Goal: Task Accomplishment & Management: Use online tool/utility

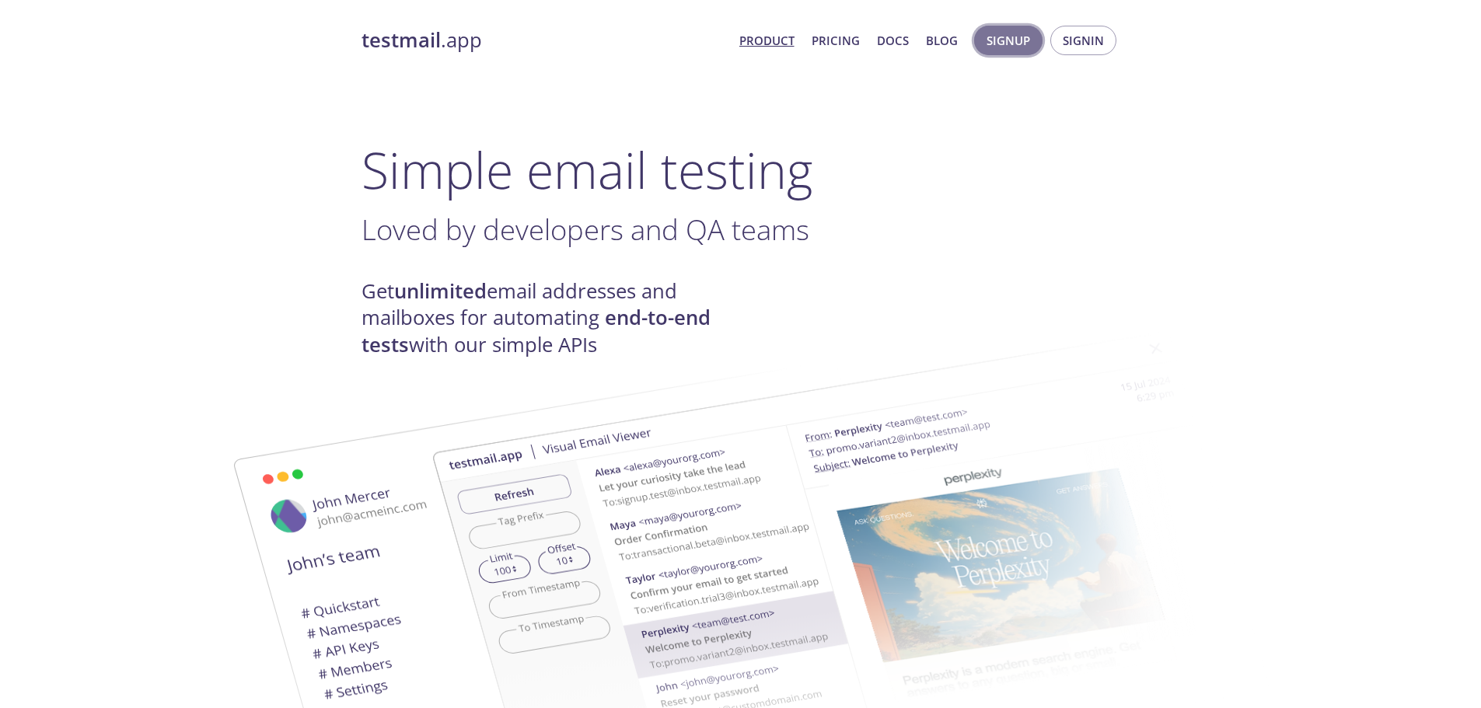
click at [1013, 52] on button "Signup" at bounding box center [1008, 41] width 68 height 30
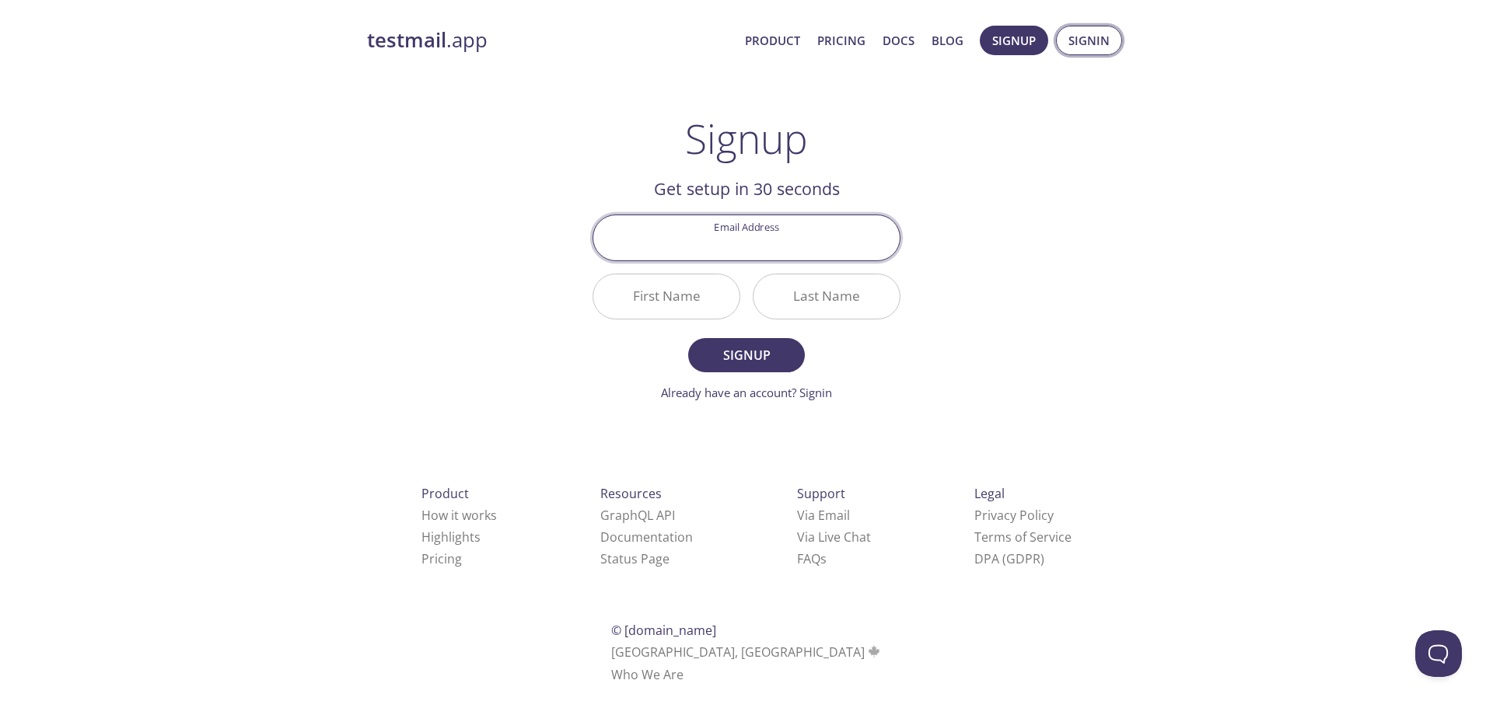
click at [1083, 37] on span "Signin" at bounding box center [1089, 40] width 41 height 20
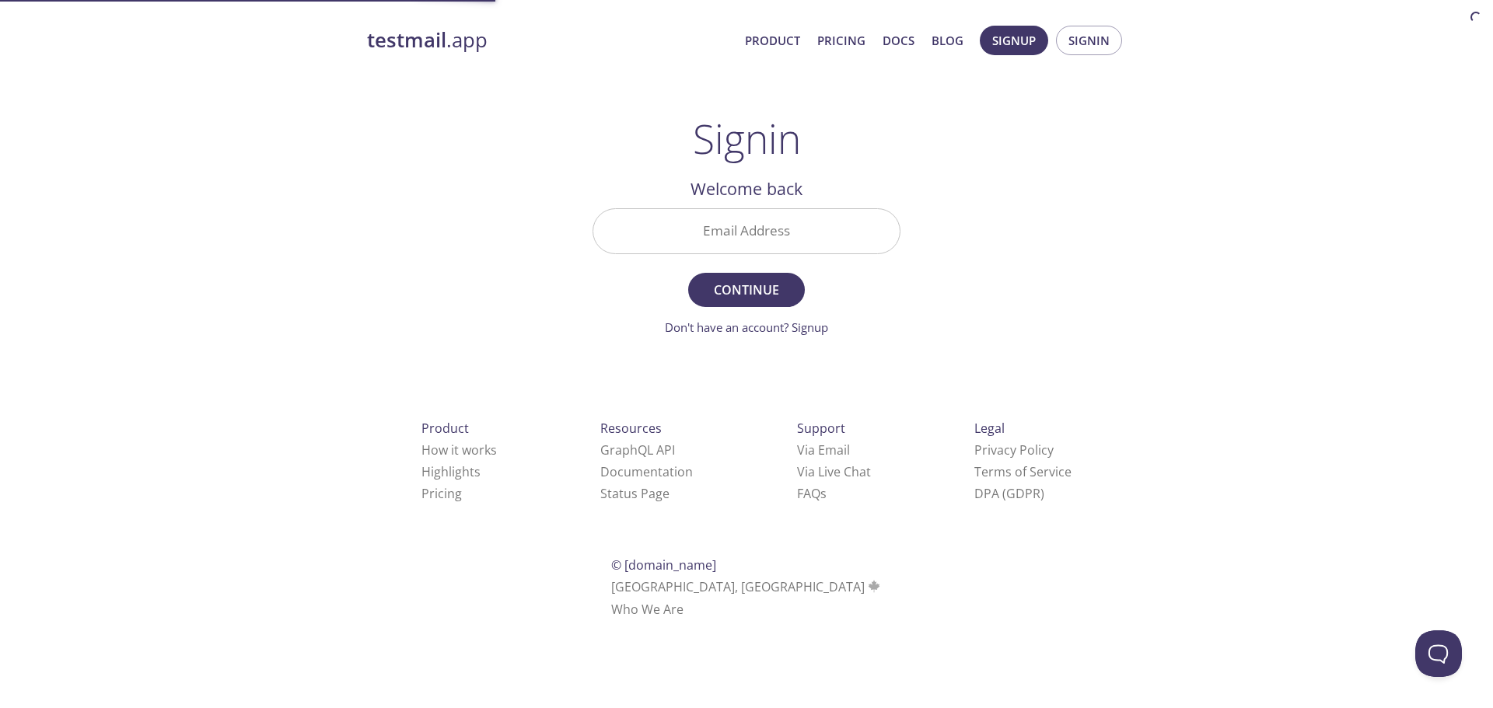
click at [778, 213] on input "Email Address" at bounding box center [746, 231] width 306 height 44
click at [933, 212] on div "testmail .app Product Pricing Docs Blog Signup Signin Signin Welcome back Email…" at bounding box center [746, 340] width 796 height 649
click at [788, 226] on input "Email Address" at bounding box center [746, 231] width 306 height 44
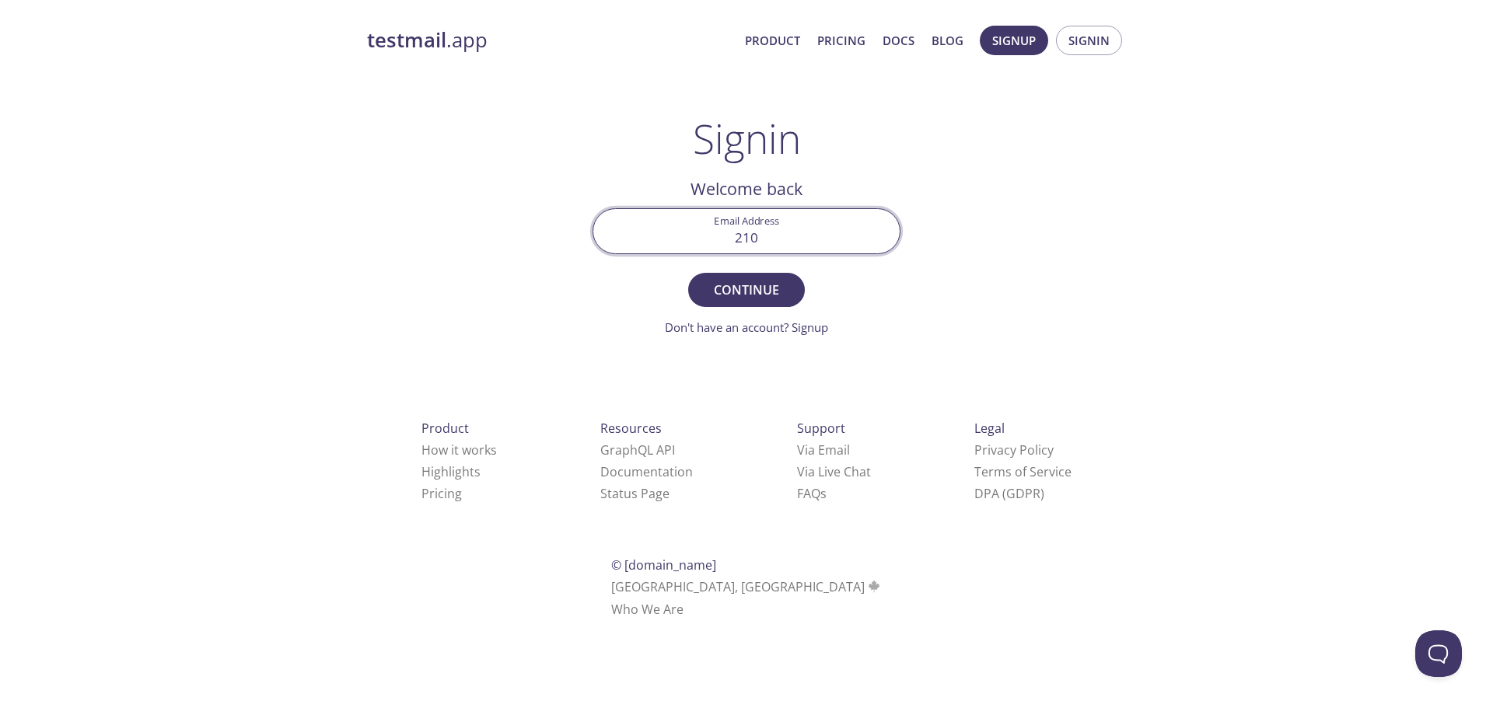
type input "[EMAIL_ADDRESS][DOMAIN_NAME]"
click at [758, 300] on span "Continue" at bounding box center [746, 290] width 82 height 22
click at [745, 233] on input "Signin Security Code" at bounding box center [746, 231] width 306 height 44
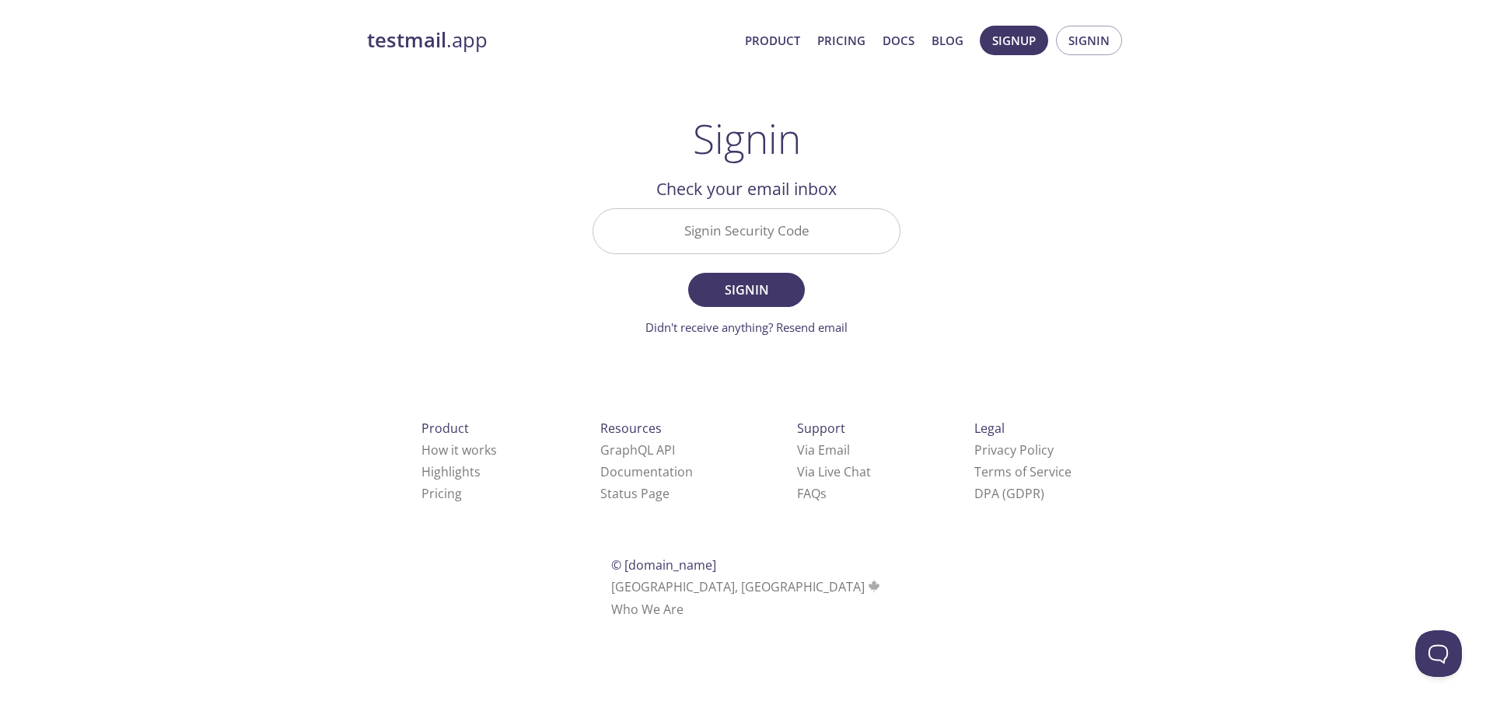
click at [750, 226] on input "Signin Security Code" at bounding box center [746, 231] width 306 height 44
paste input "V4CSV32"
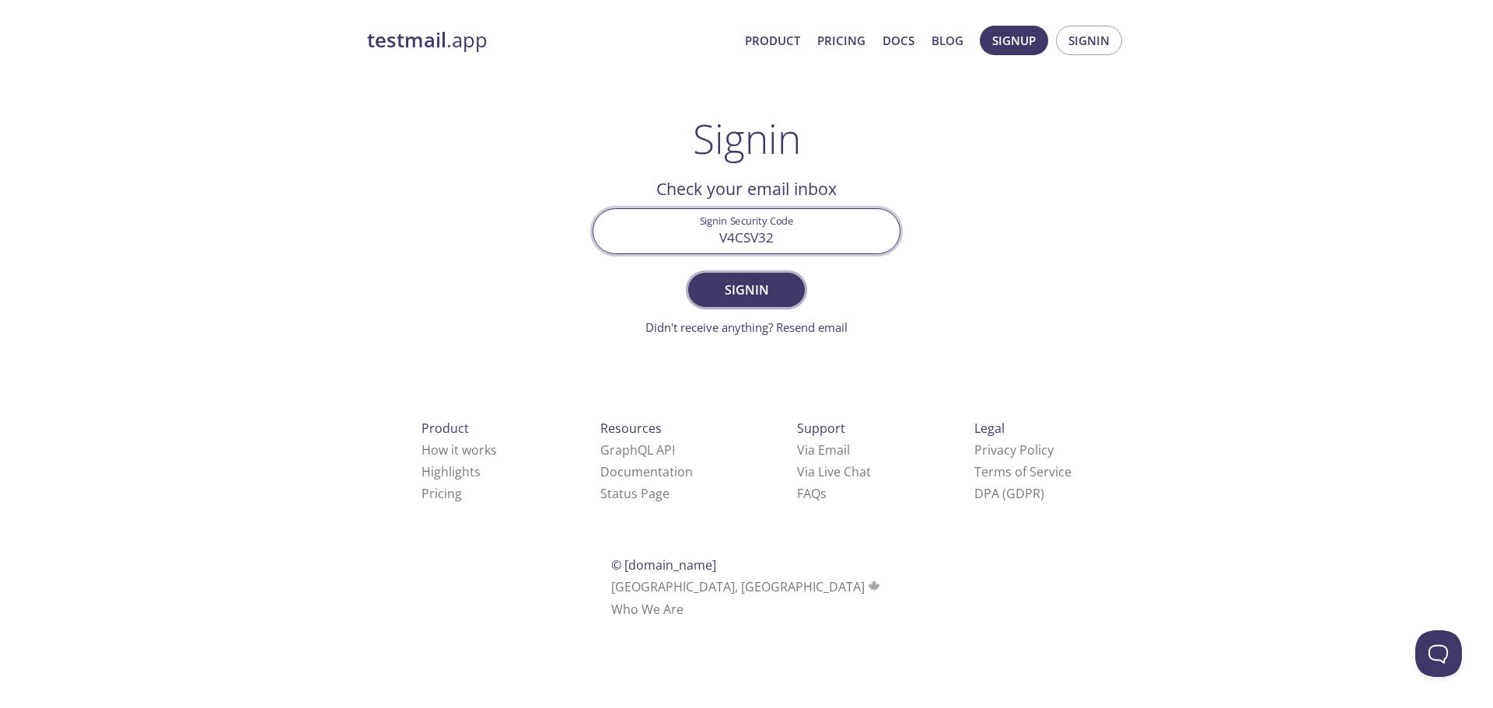
type input "V4CSV32"
click at [749, 274] on button "Signin" at bounding box center [746, 290] width 117 height 34
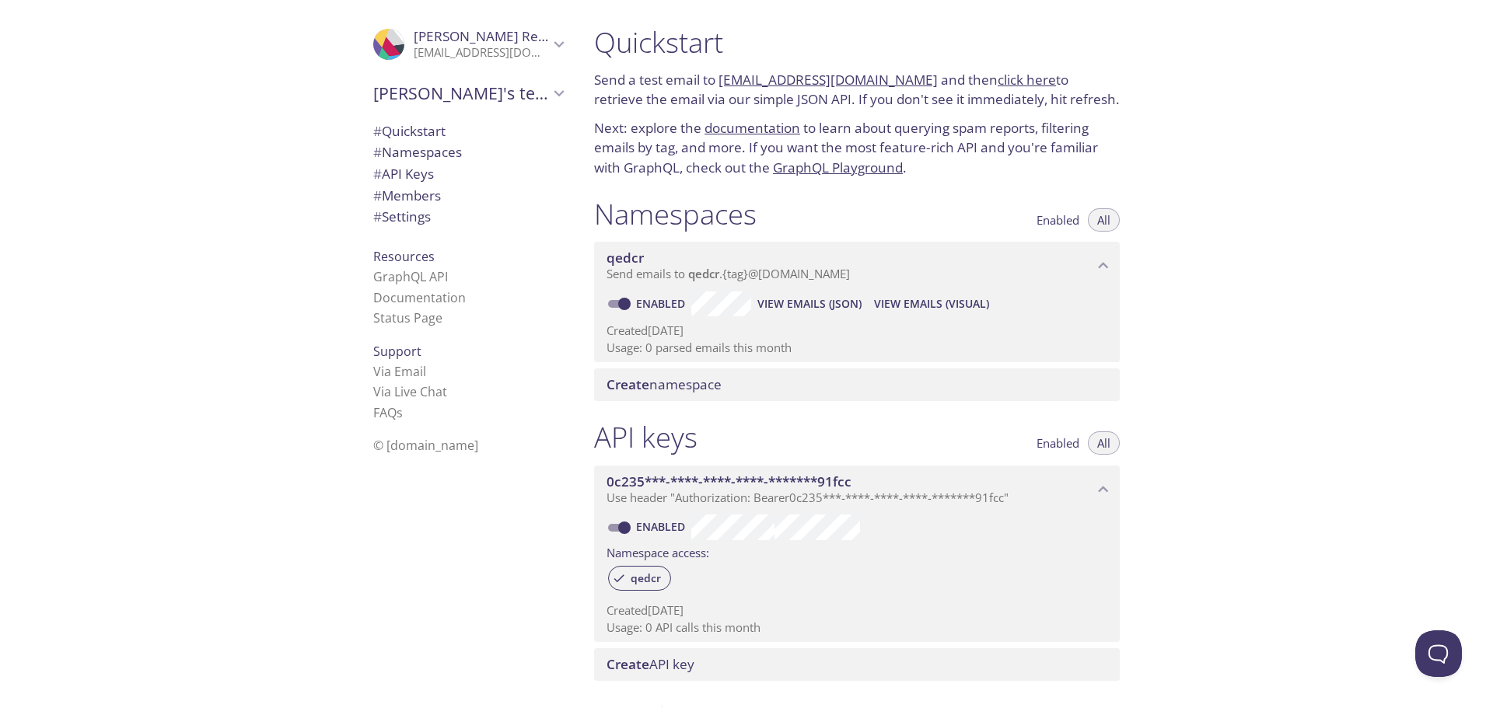
click at [998, 82] on link "click here" at bounding box center [1027, 80] width 58 height 18
click at [427, 166] on span "# API Keys" at bounding box center [468, 174] width 190 height 20
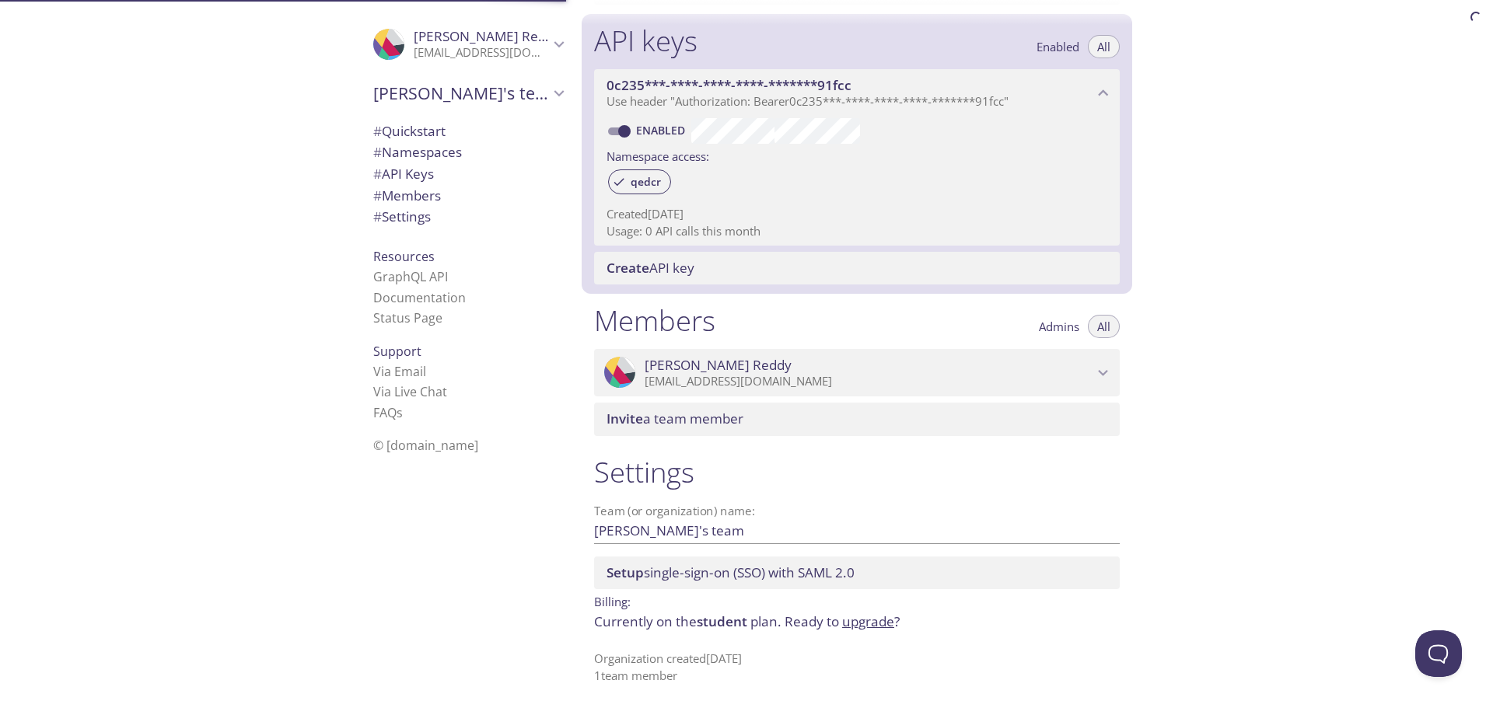
scroll to position [397, 0]
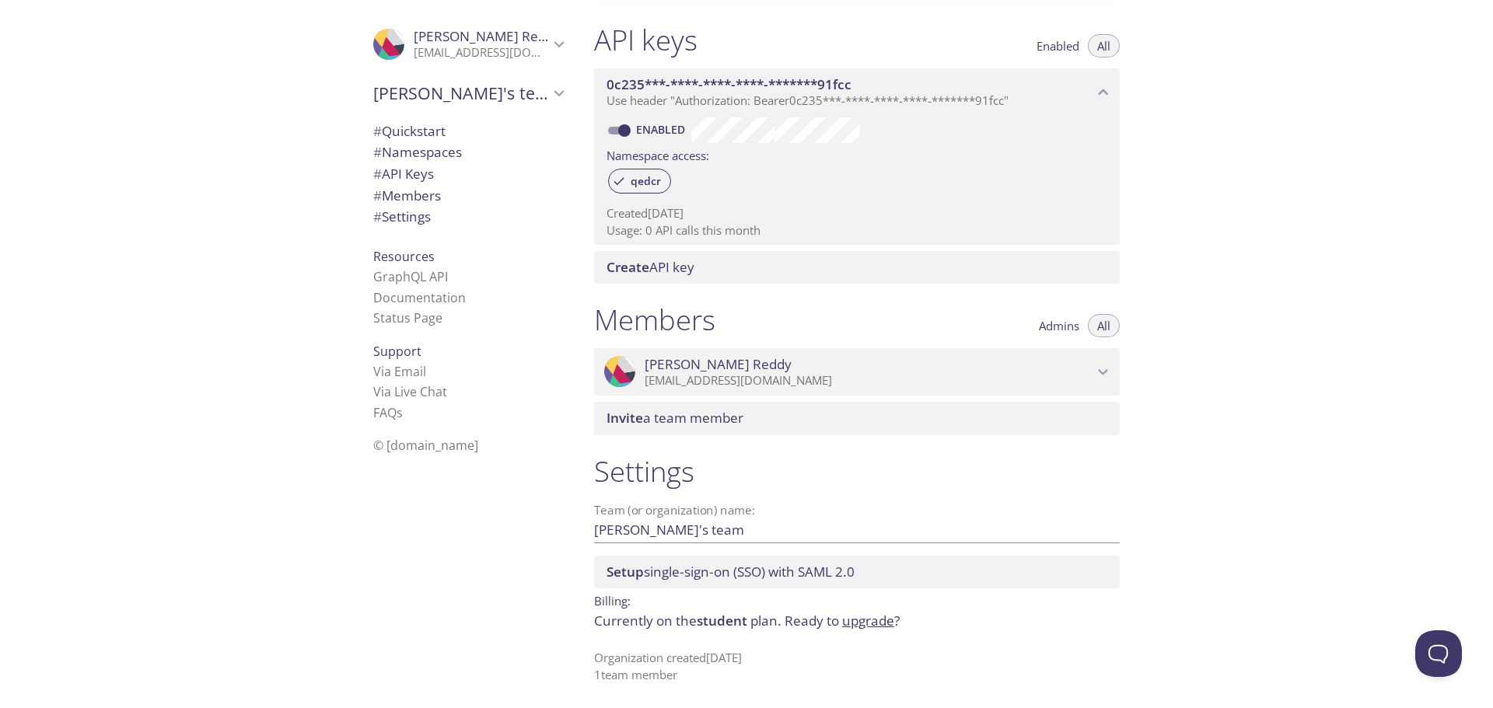
click at [716, 579] on span "Setup single-sign-on (SSO) with SAML 2.0" at bounding box center [731, 572] width 248 height 18
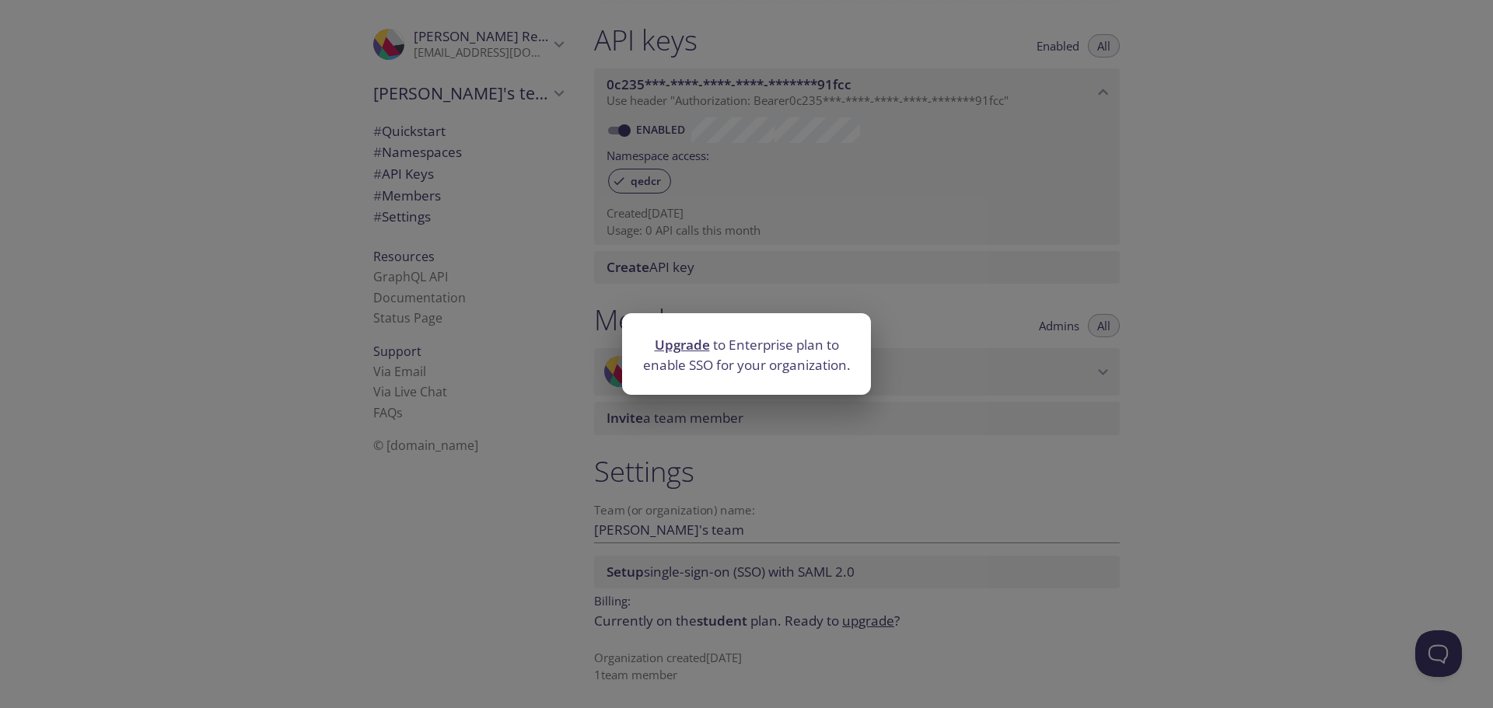
click at [1308, 538] on div "Upgrade to Enterprise plan to enable SSO for your organization." at bounding box center [746, 354] width 1493 height 708
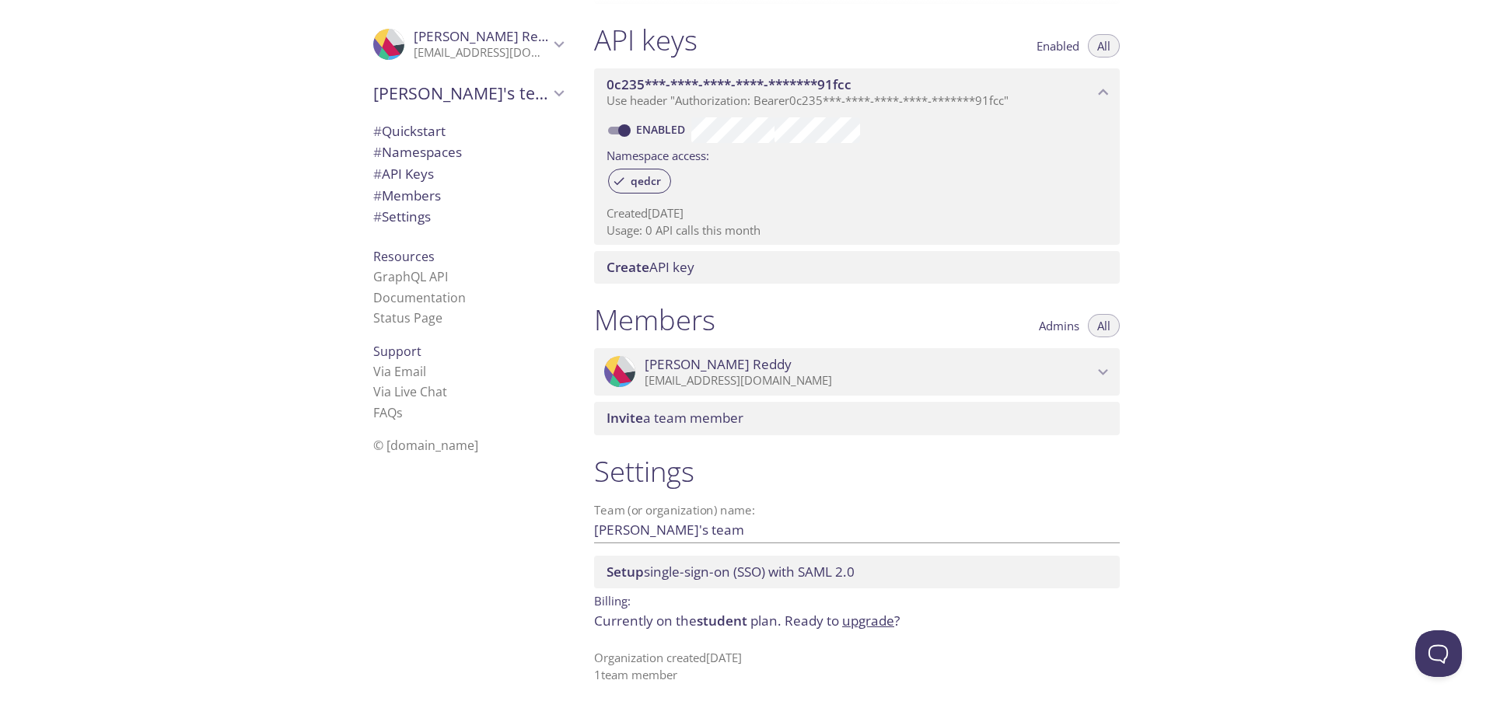
click at [813, 572] on span "Setup single-sign-on (SSO) with SAML 2.0" at bounding box center [731, 572] width 248 height 18
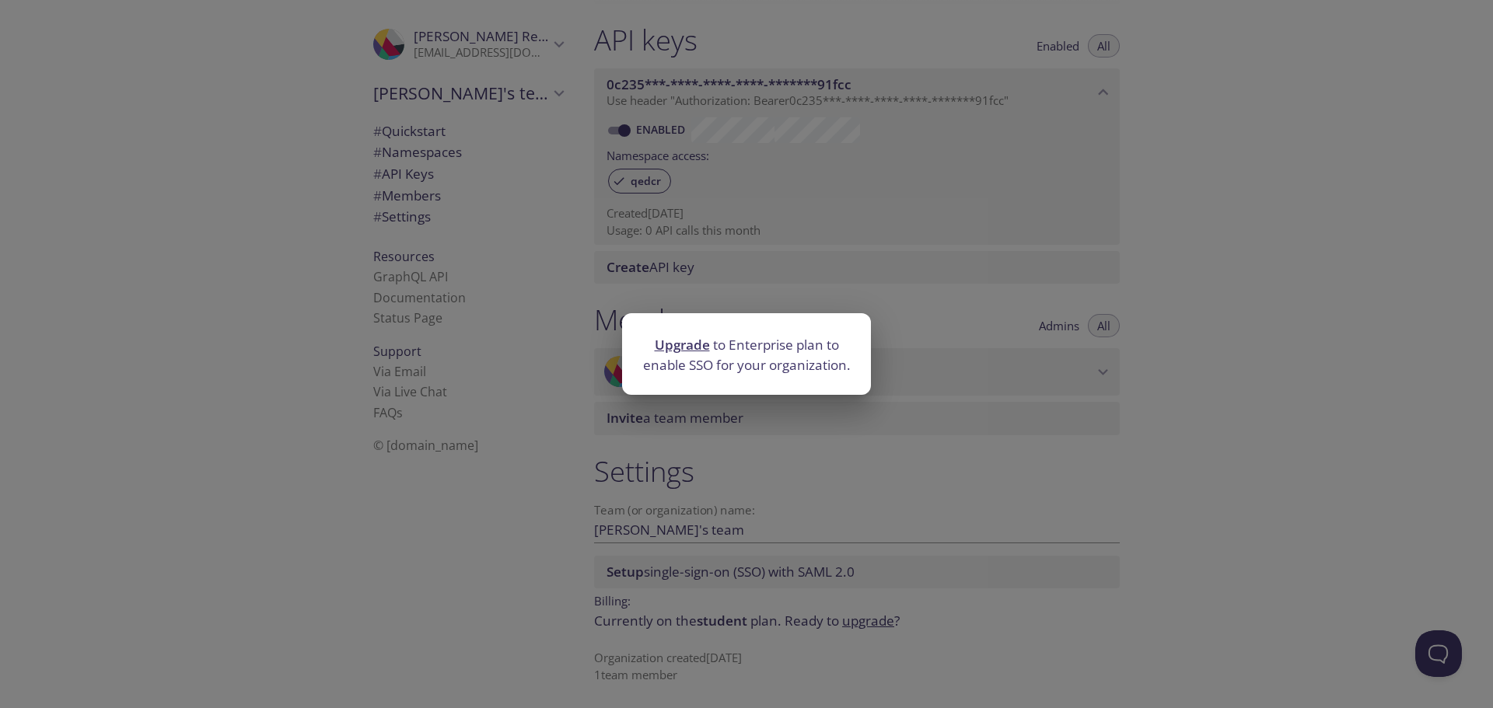
click at [1143, 518] on div "Upgrade to Enterprise plan to enable SSO for your organization." at bounding box center [746, 354] width 1493 height 708
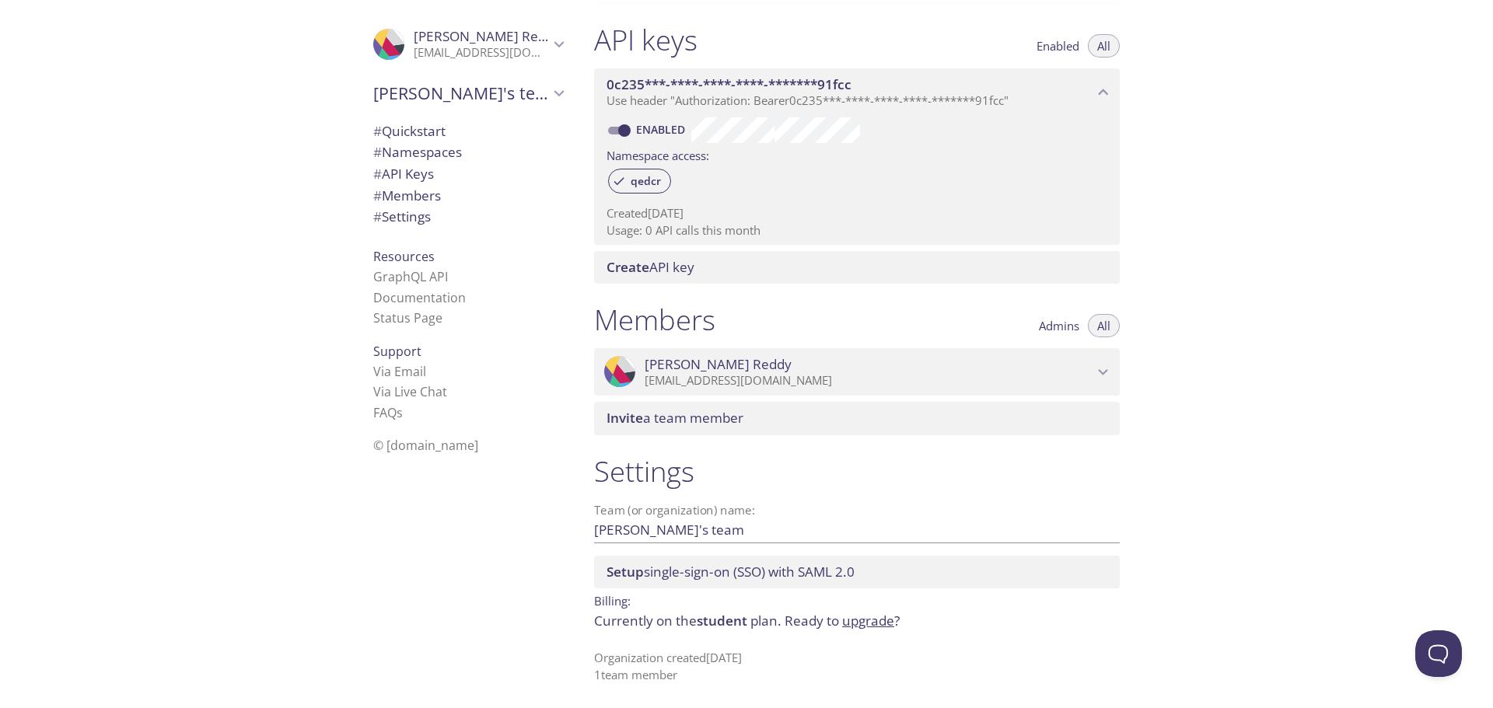
drag, startPoint x: 730, startPoint y: 659, endPoint x: 844, endPoint y: 656, distance: 113.6
click at [833, 657] on p "Organization created 20 Aug 2023 1 team member" at bounding box center [857, 666] width 526 height 33
click at [863, 656] on p "Organization created 20 Aug 2023 1 team member" at bounding box center [857, 666] width 526 height 33
click at [391, 283] on link "GraphQL API" at bounding box center [410, 276] width 75 height 17
click at [431, 303] on link "Documentation" at bounding box center [419, 297] width 93 height 17
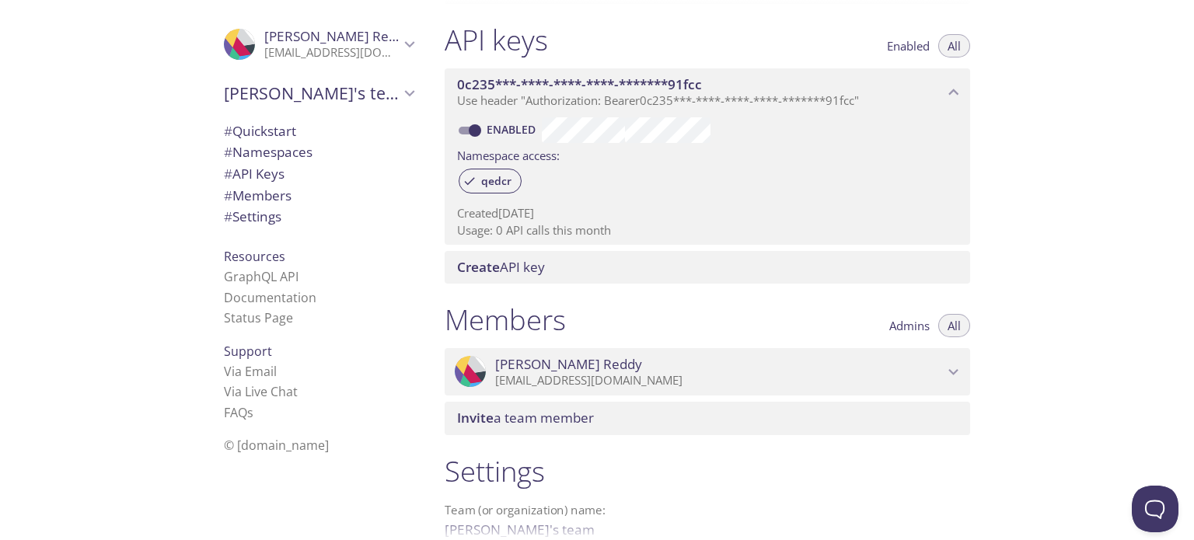
scroll to position [138, 0]
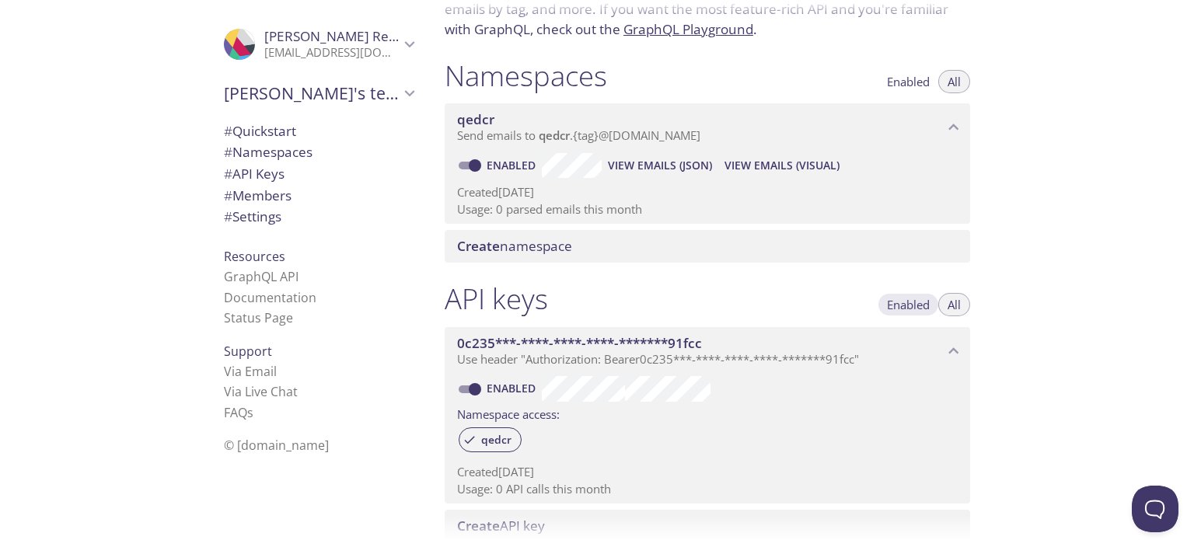
click at [915, 305] on span "Enabled" at bounding box center [908, 305] width 43 height 0
click at [981, 295] on div "API keys Enabled All 0c235***-****-****-****-*******91fcc Use header "Authoriza…" at bounding box center [707, 412] width 551 height 280
click at [963, 303] on button "All" at bounding box center [955, 304] width 32 height 23
click at [246, 224] on span "# Settings" at bounding box center [253, 217] width 58 height 18
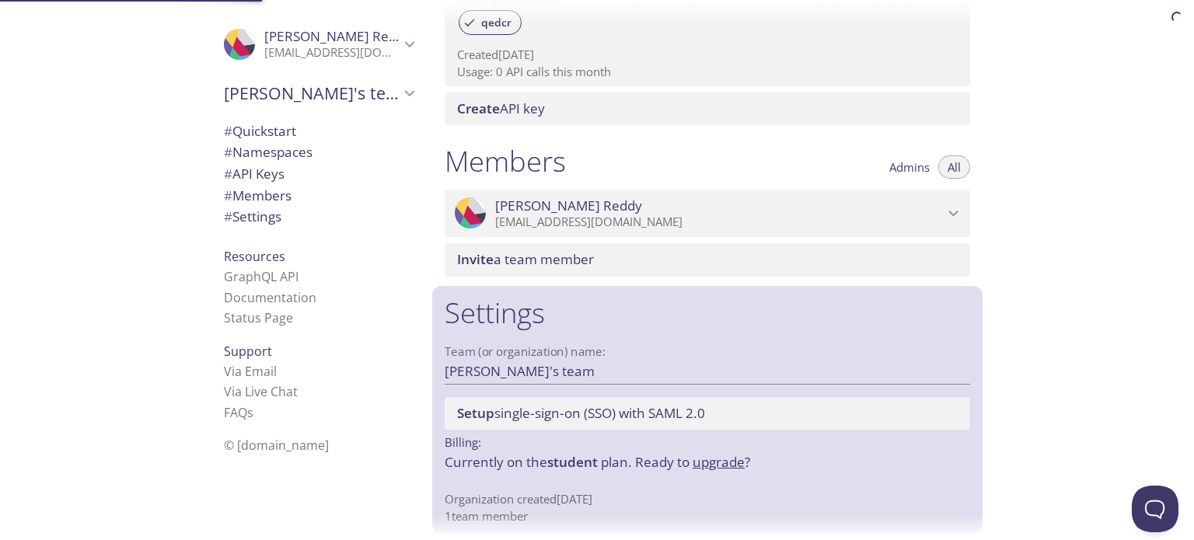
scroll to position [565, 0]
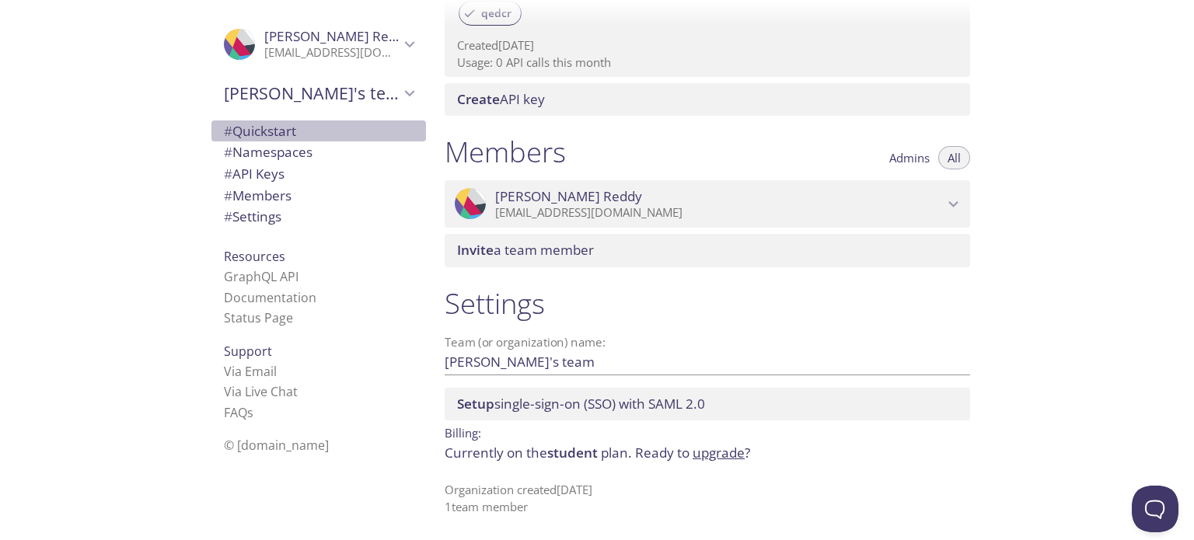
click at [244, 134] on span "# Quickstart" at bounding box center [260, 131] width 72 height 18
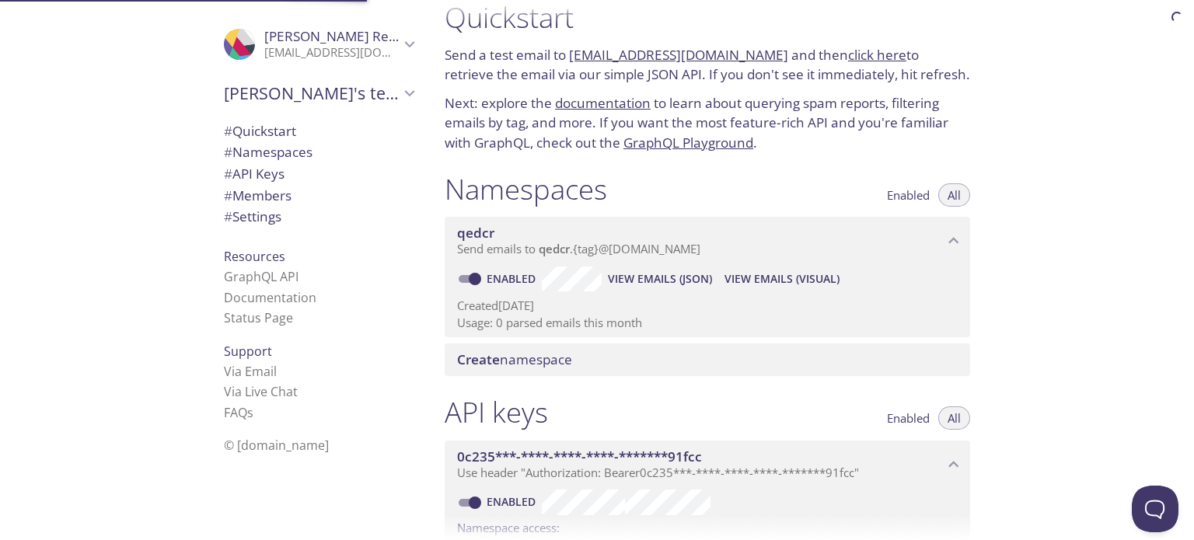
scroll to position [25, 0]
click at [791, 278] on span "View Emails (Visual)" at bounding box center [782, 279] width 115 height 19
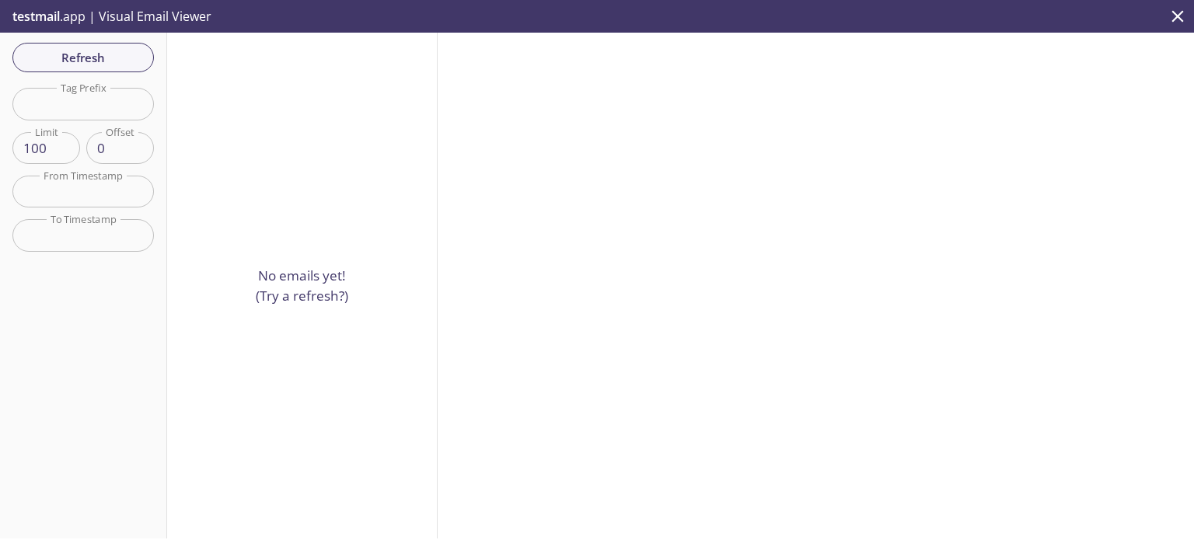
click at [109, 40] on div "Refresh Filters Tag Prefix Tag Prefix Limit 100 Limit Offset 0 Offset From Time…" at bounding box center [83, 286] width 167 height 506
click at [112, 61] on span "Refresh" at bounding box center [83, 57] width 117 height 20
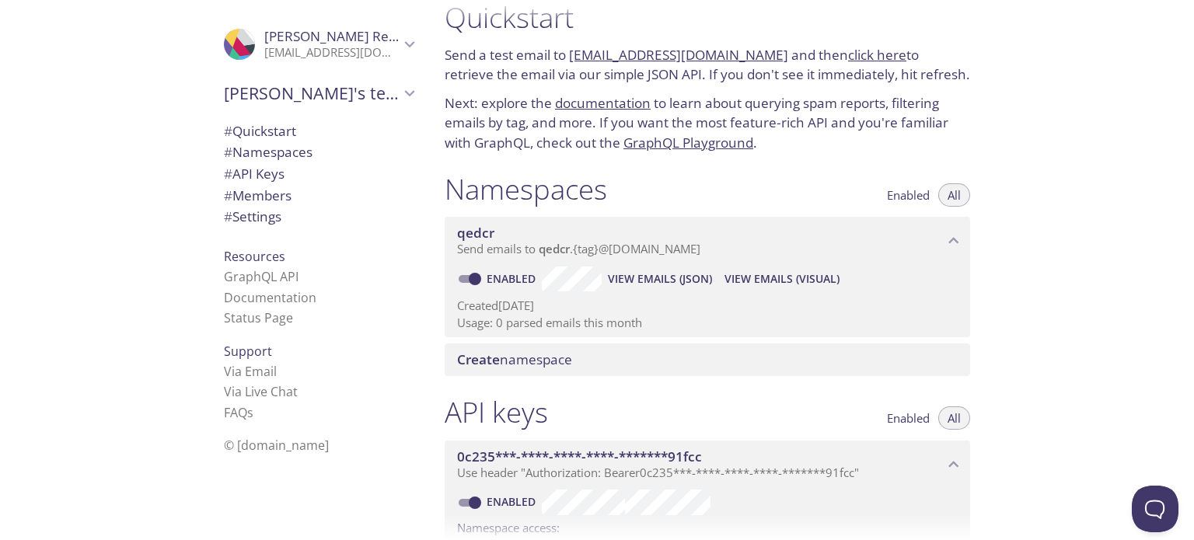
click at [485, 354] on span "Create" at bounding box center [478, 360] width 43 height 18
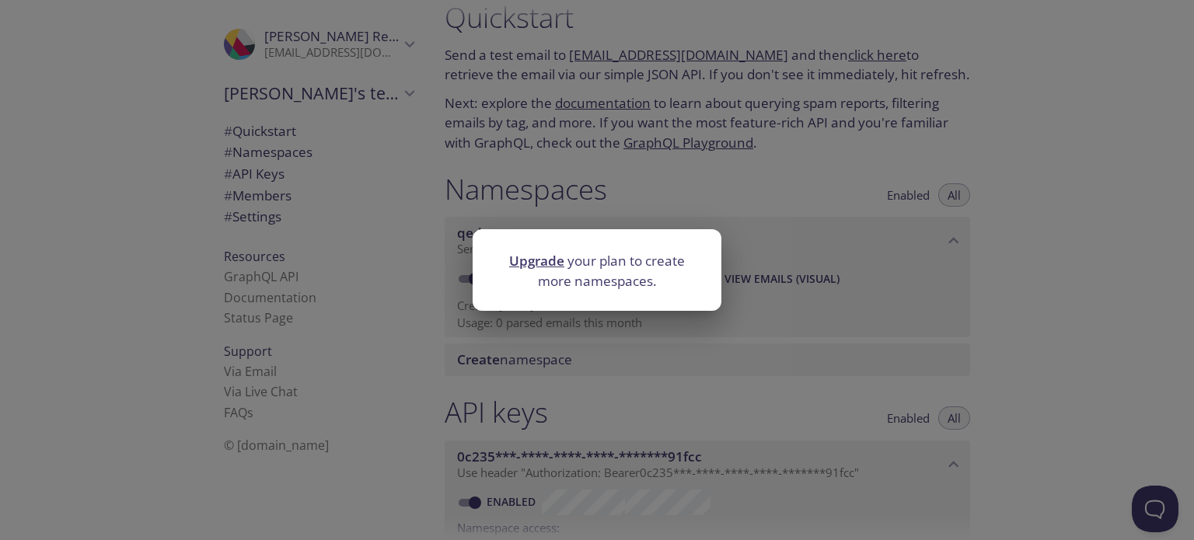
click at [1135, 343] on div "Upgrade your plan to create more namespaces." at bounding box center [597, 270] width 1194 height 540
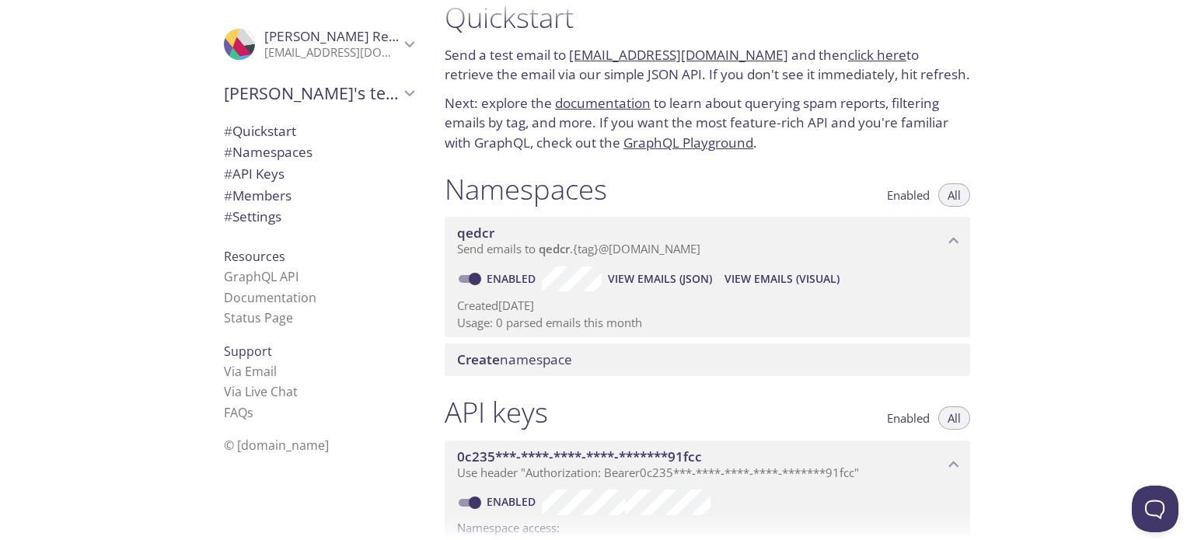
scroll to position [284, 0]
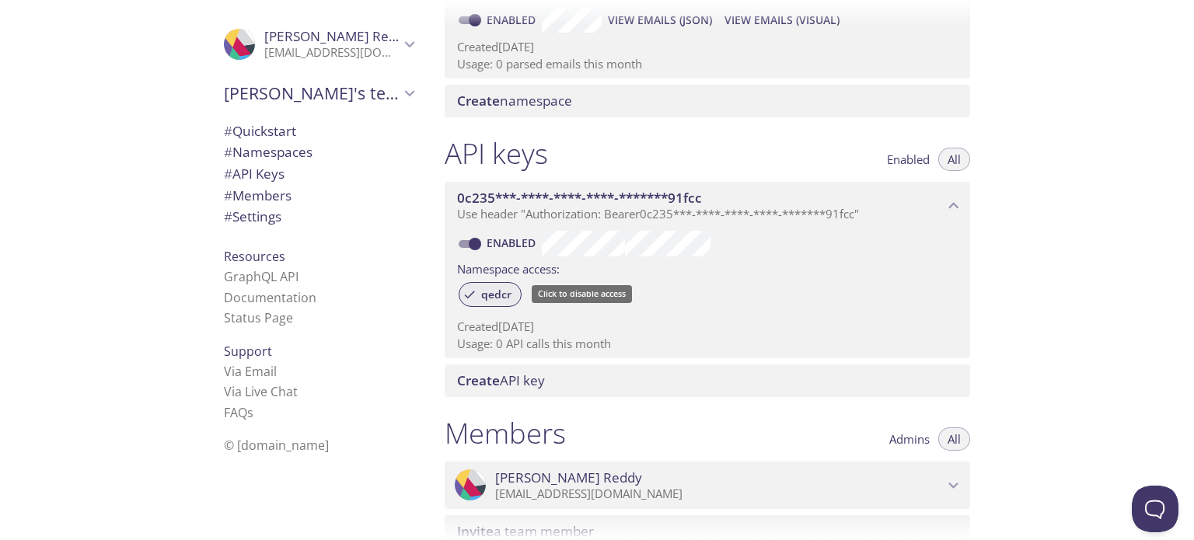
click at [483, 296] on span "qedcr" at bounding box center [496, 295] width 49 height 14
click at [476, 299] on span "qedcr" at bounding box center [496, 295] width 49 height 14
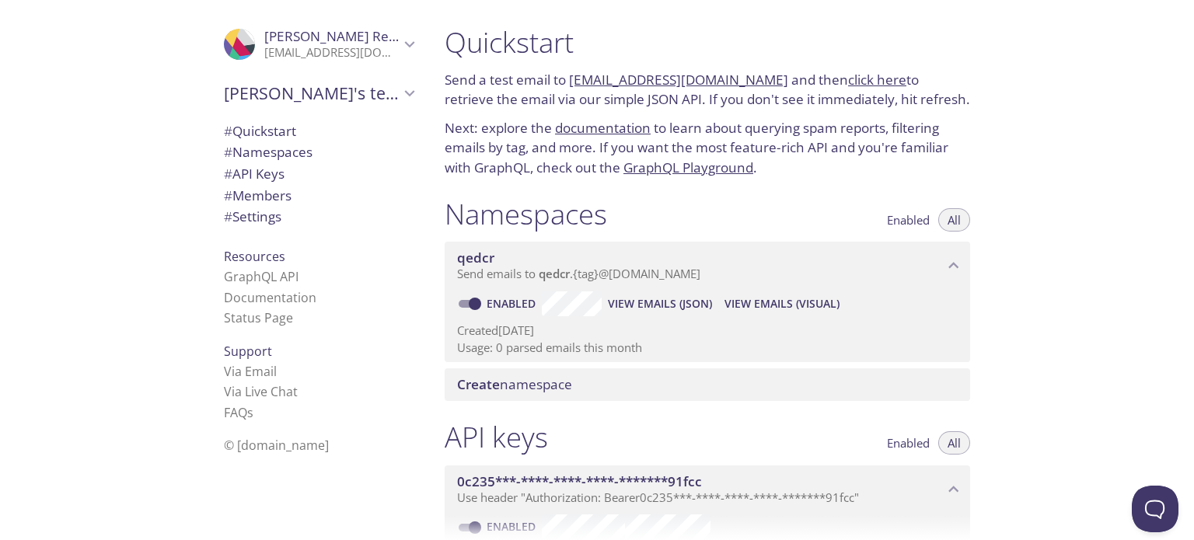
click at [247, 175] on span "# API Keys" at bounding box center [254, 174] width 61 height 18
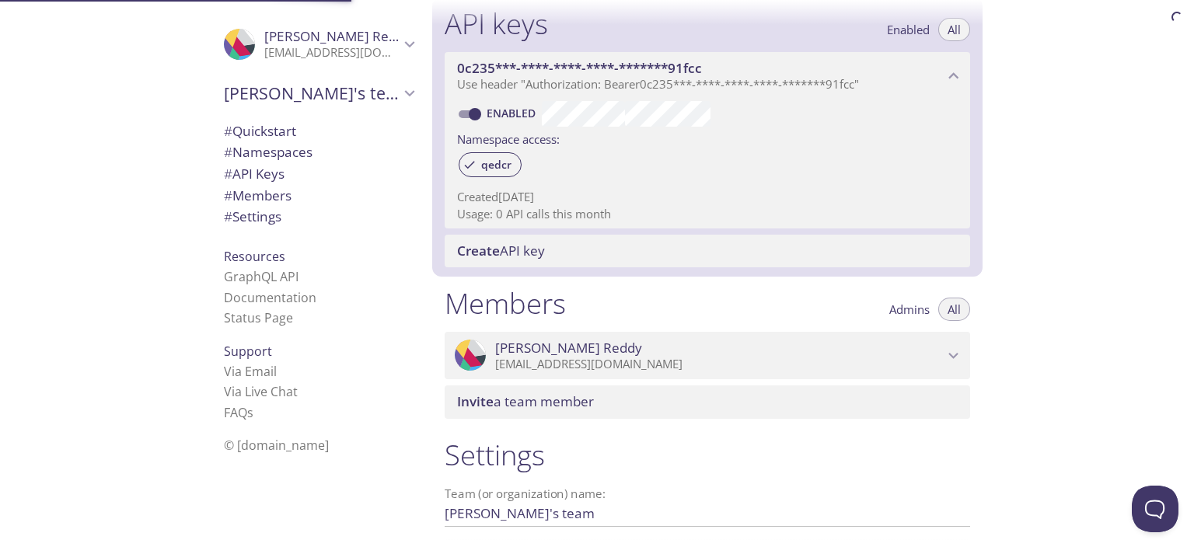
scroll to position [420, 0]
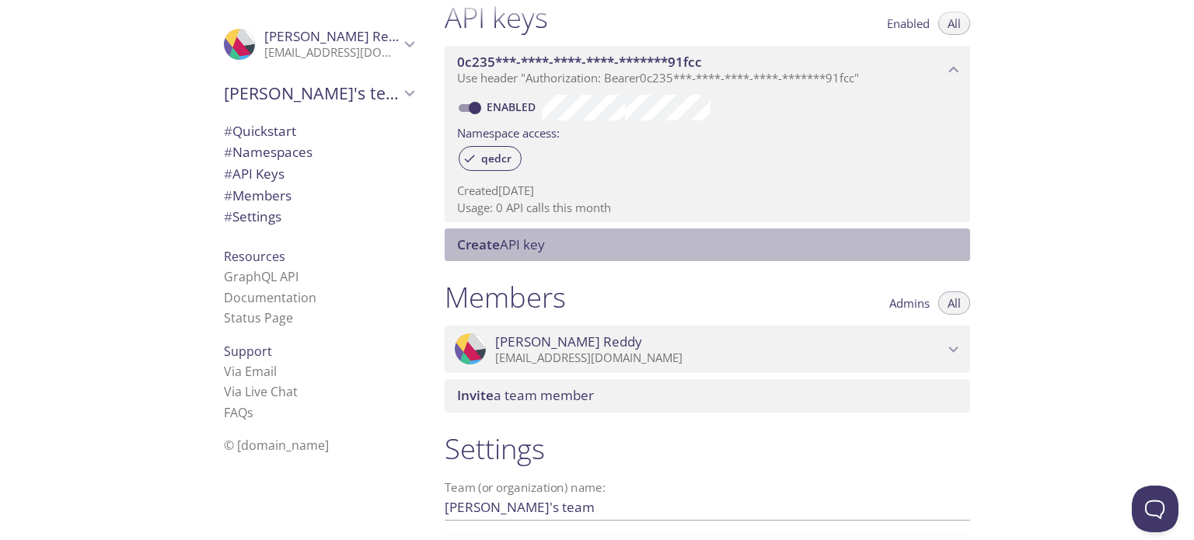
click at [461, 240] on span "Create" at bounding box center [478, 245] width 43 height 18
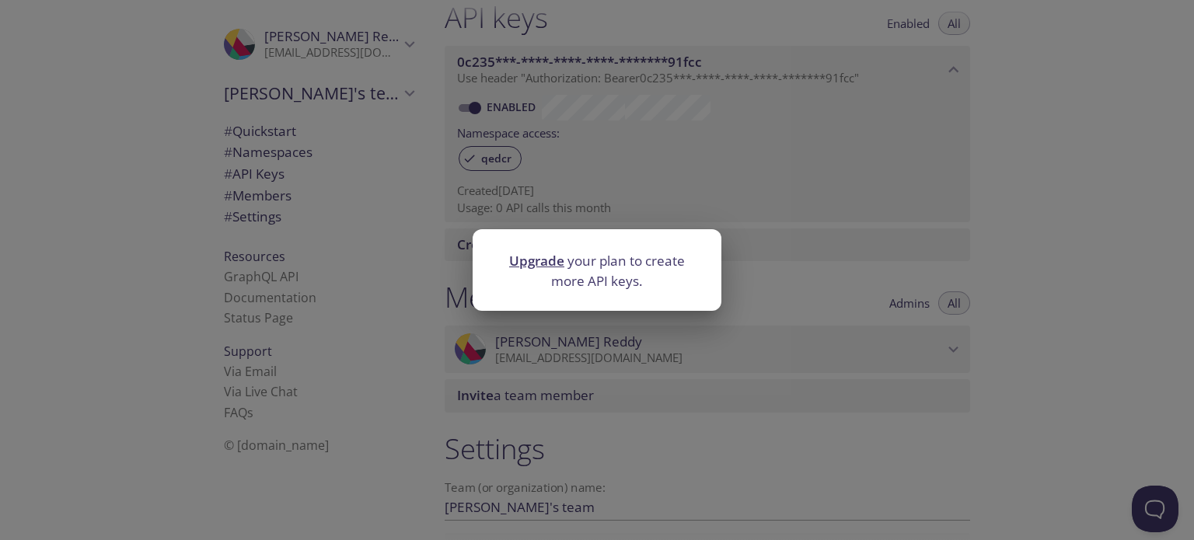
click at [345, 229] on div "Upgrade your plan to create more API keys." at bounding box center [597, 270] width 1194 height 540
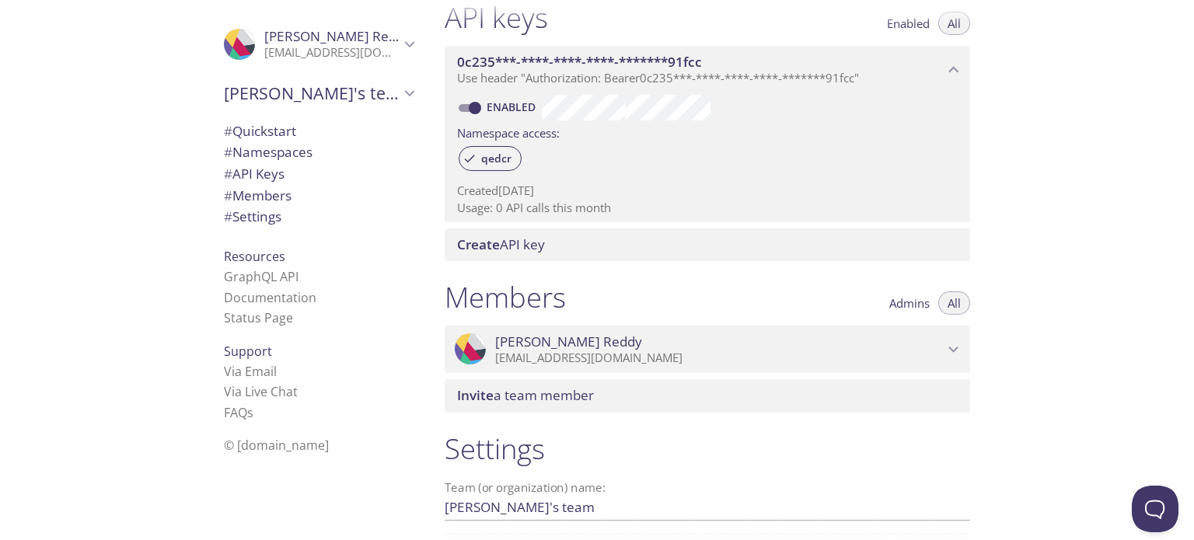
click at [299, 222] on span "# Settings" at bounding box center [319, 217] width 190 height 20
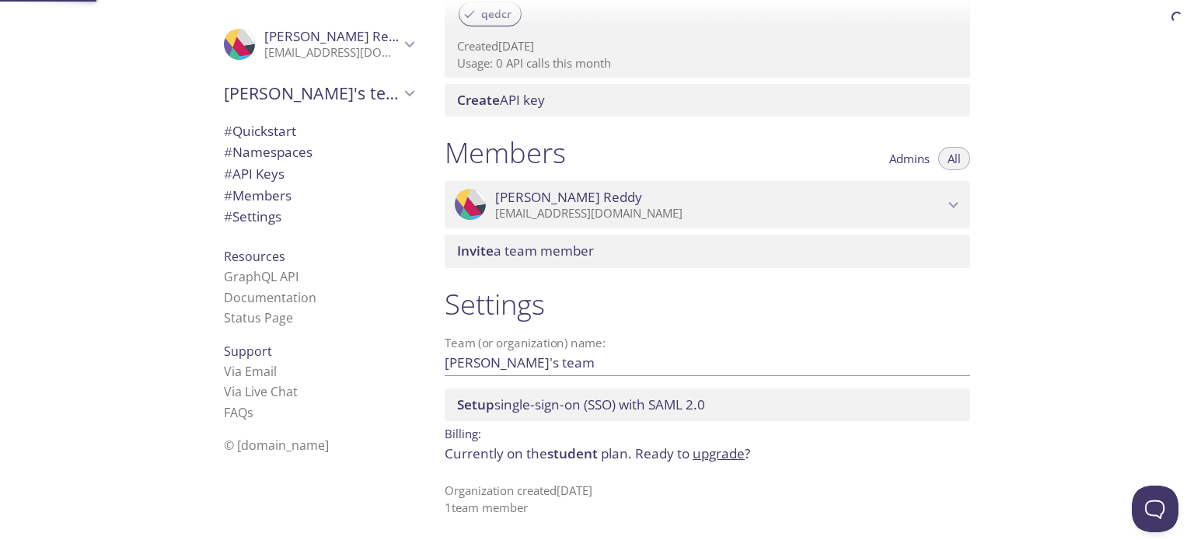
scroll to position [565, 0]
click at [277, 442] on span "© [DOMAIN_NAME]" at bounding box center [276, 445] width 105 height 17
click at [925, 158] on span "Admins" at bounding box center [910, 158] width 40 height 0
click at [705, 191] on span "Sriram Reddy" at bounding box center [719, 196] width 449 height 17
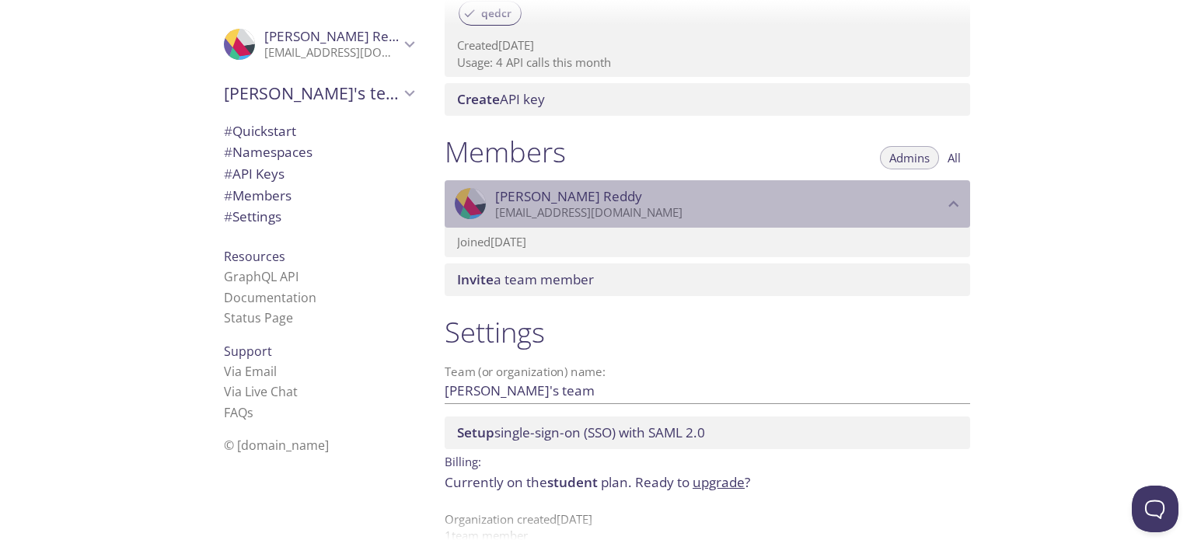
click at [705, 191] on span "Sriram Reddy" at bounding box center [719, 196] width 449 height 17
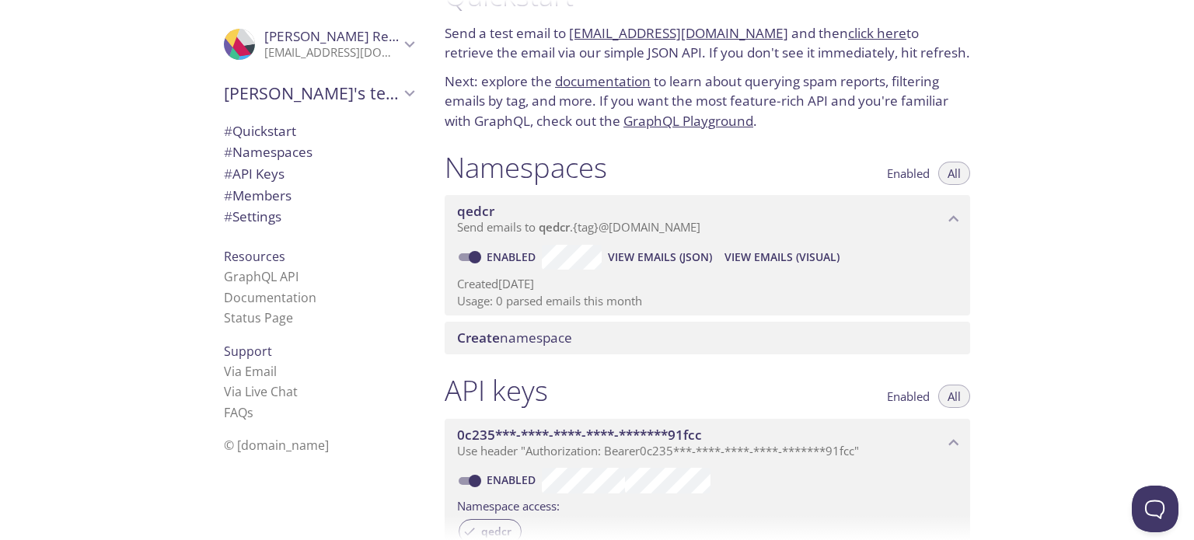
scroll to position [0, 0]
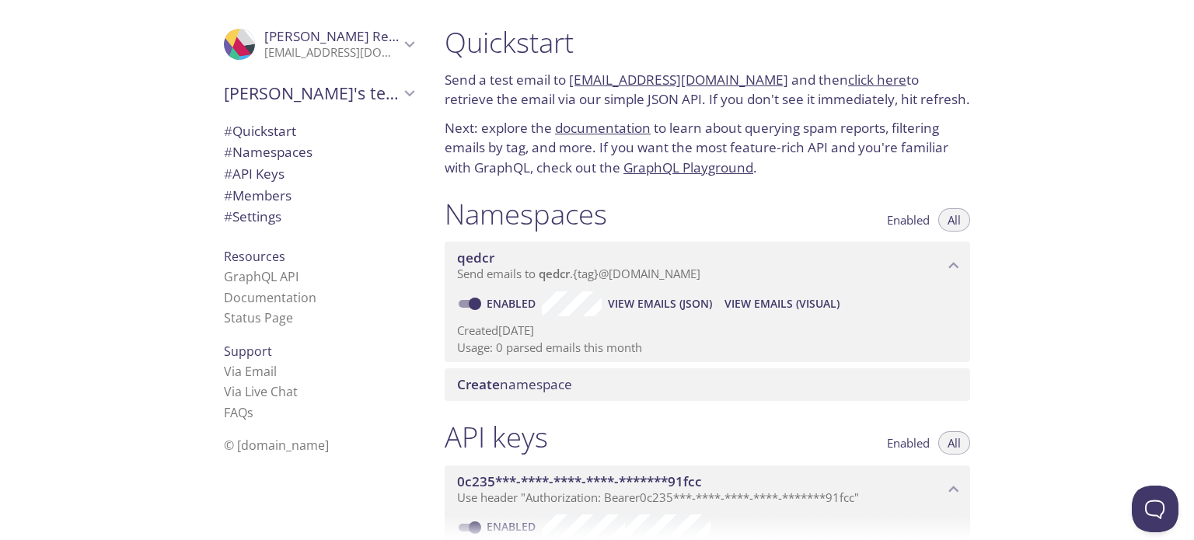
click at [858, 85] on link "click here" at bounding box center [877, 80] width 58 height 18
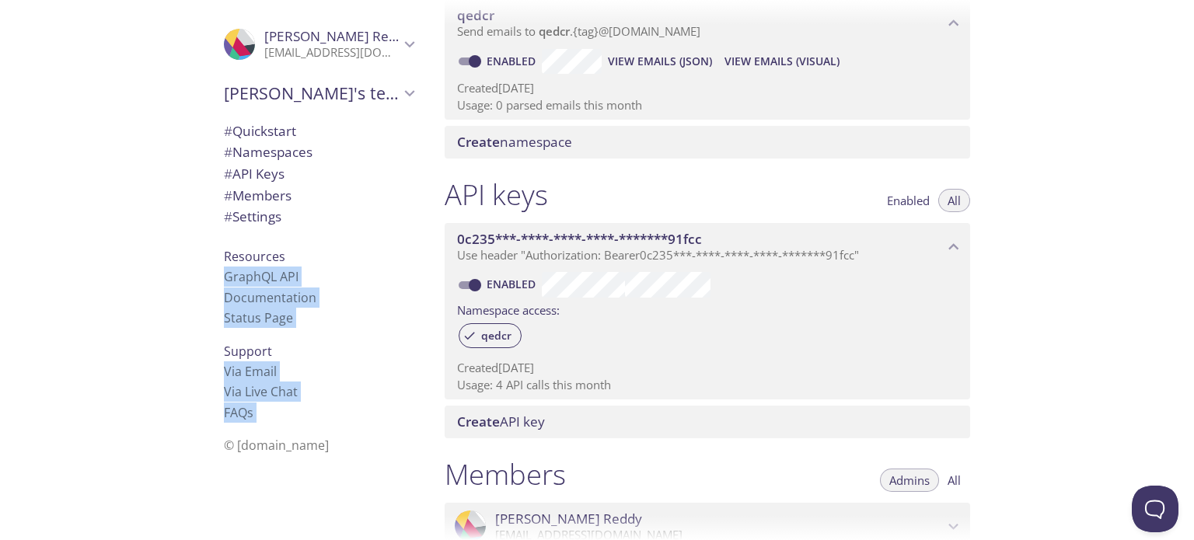
scroll to position [276, 0]
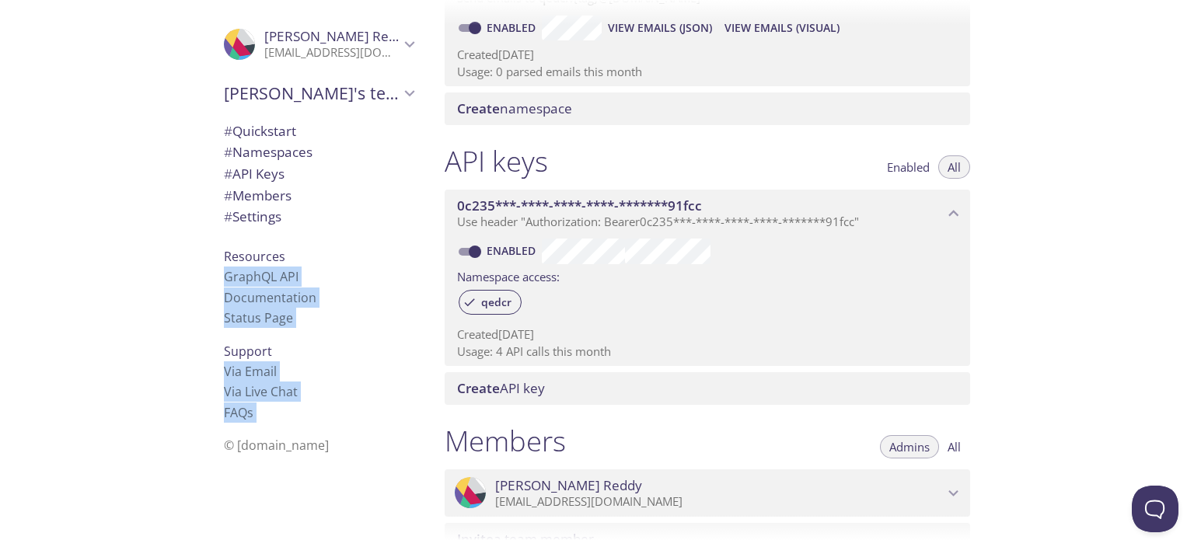
drag, startPoint x: 437, startPoint y: 30, endPoint x: 1029, endPoint y: 403, distance: 699.3
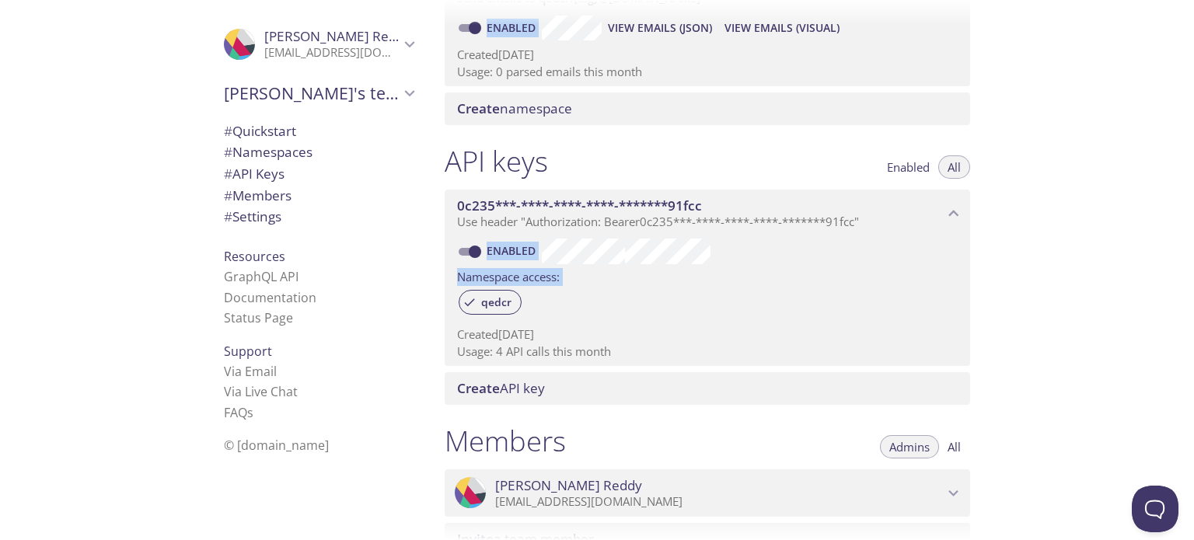
click at [1144, 381] on div "Quickstart Send a test email to qedcr.test@inbox.testmail.app and then click he…" at bounding box center [813, 270] width 762 height 540
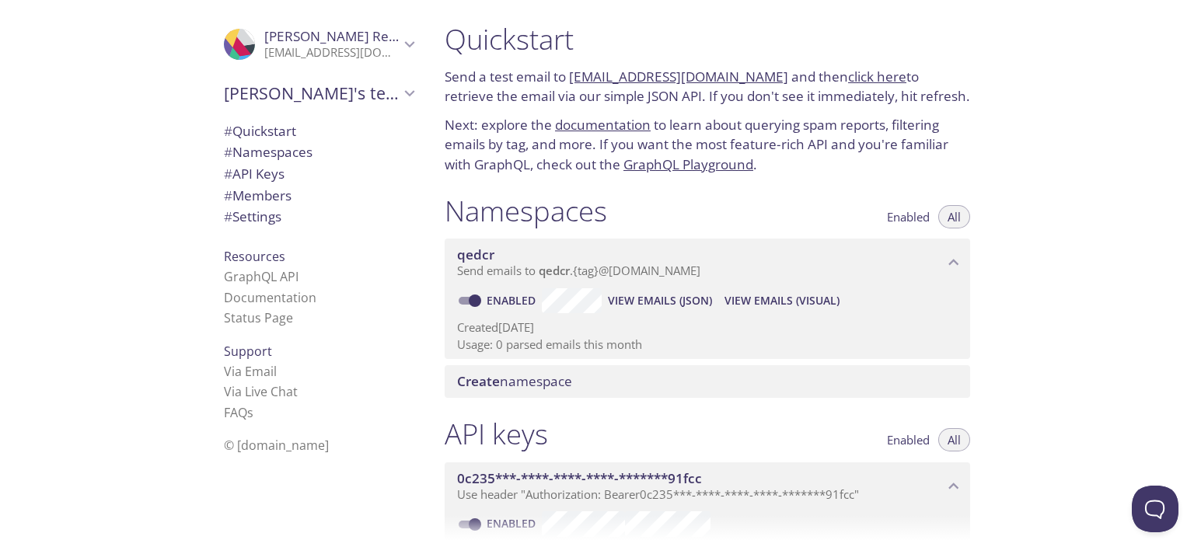
scroll to position [0, 0]
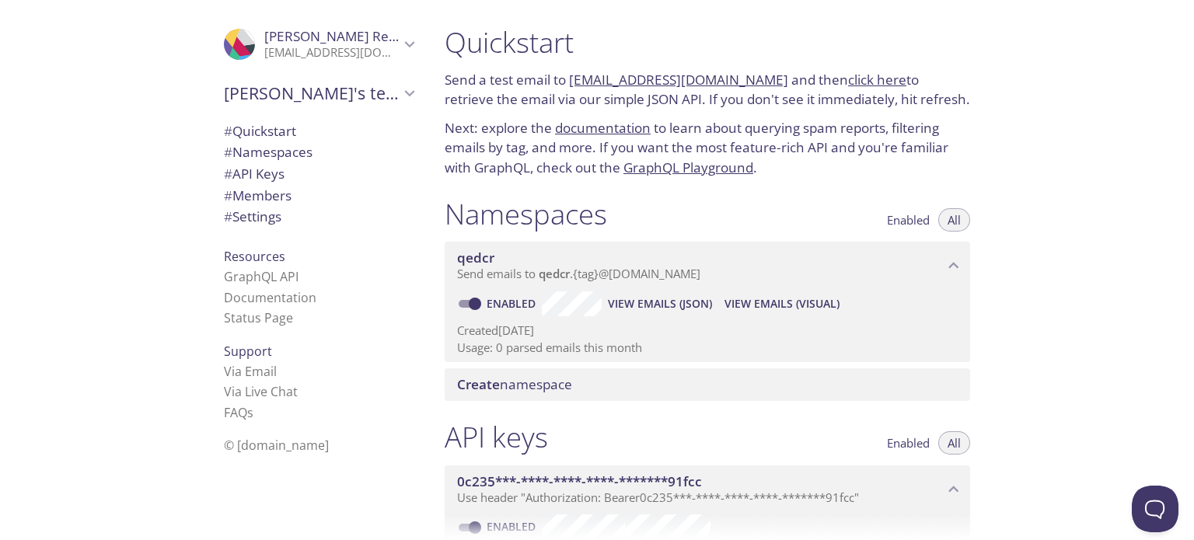
click at [455, 261] on div "qedcr Send emails to qedcr . {tag} @inbox.testmail.app" at bounding box center [708, 266] width 526 height 48
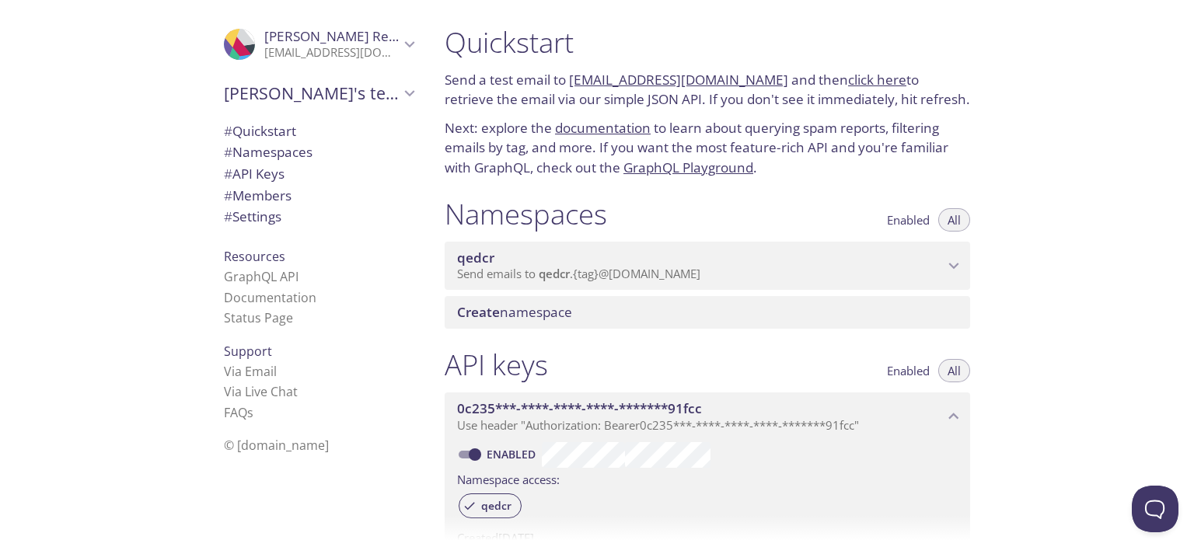
click at [455, 261] on div "qedcr Send emails to qedcr . {tag} @inbox.testmail.app" at bounding box center [708, 266] width 526 height 48
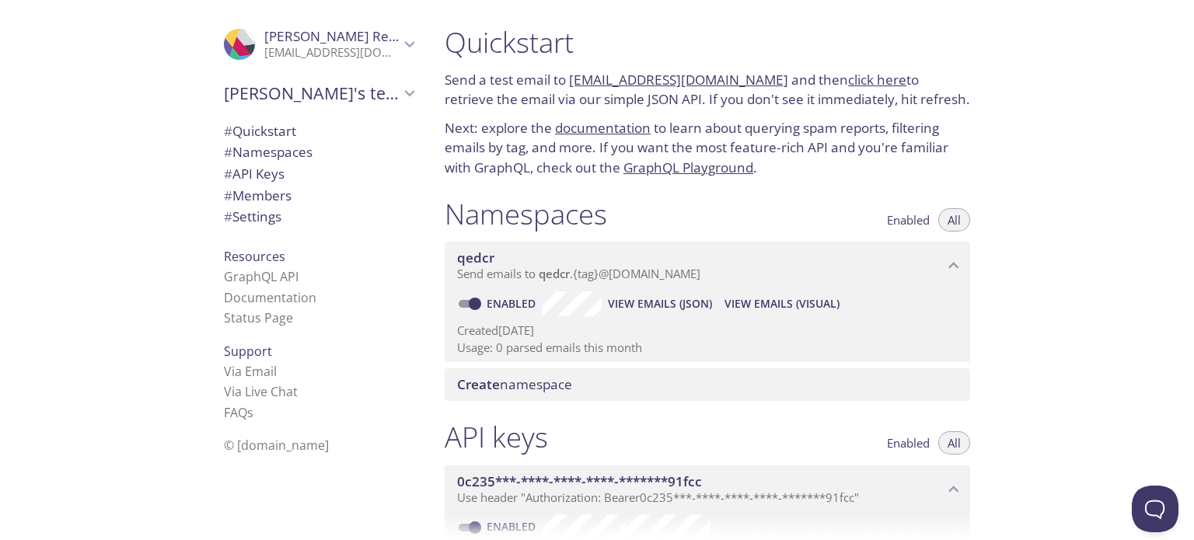
click at [785, 296] on span "View Emails (Visual)" at bounding box center [782, 304] width 115 height 19
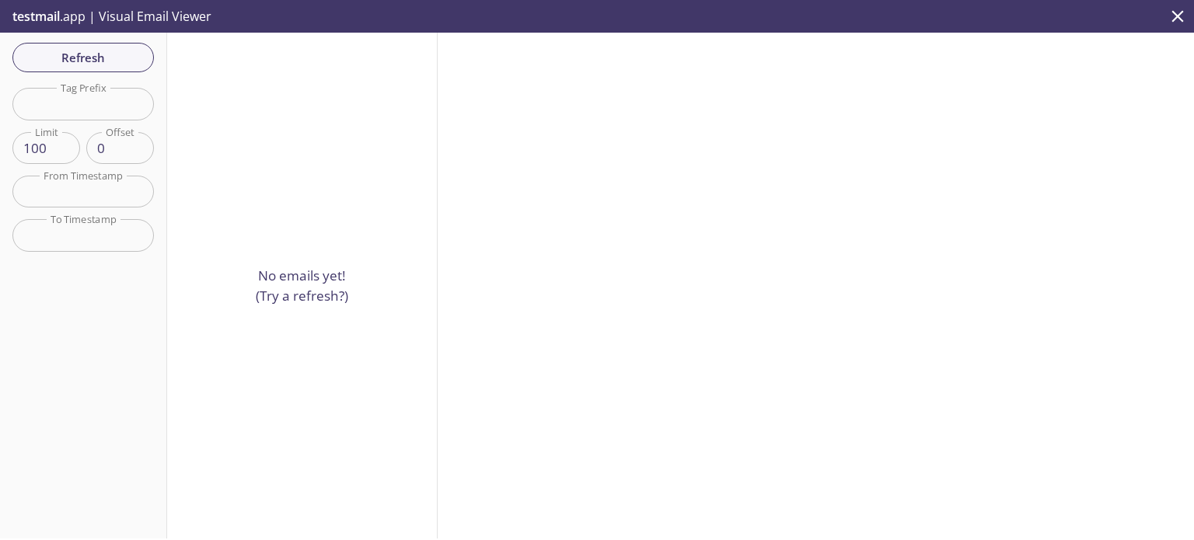
click at [331, 274] on p "No emails yet! (Try a refresh?)" at bounding box center [302, 286] width 93 height 40
click at [118, 55] on span "Refresh" at bounding box center [83, 57] width 117 height 20
click at [61, 149] on input "99" at bounding box center [46, 148] width 68 height 32
click at [302, 110] on div "No emails yet! (Try a refresh?)" at bounding box center [302, 286] width 271 height 506
type input "100"
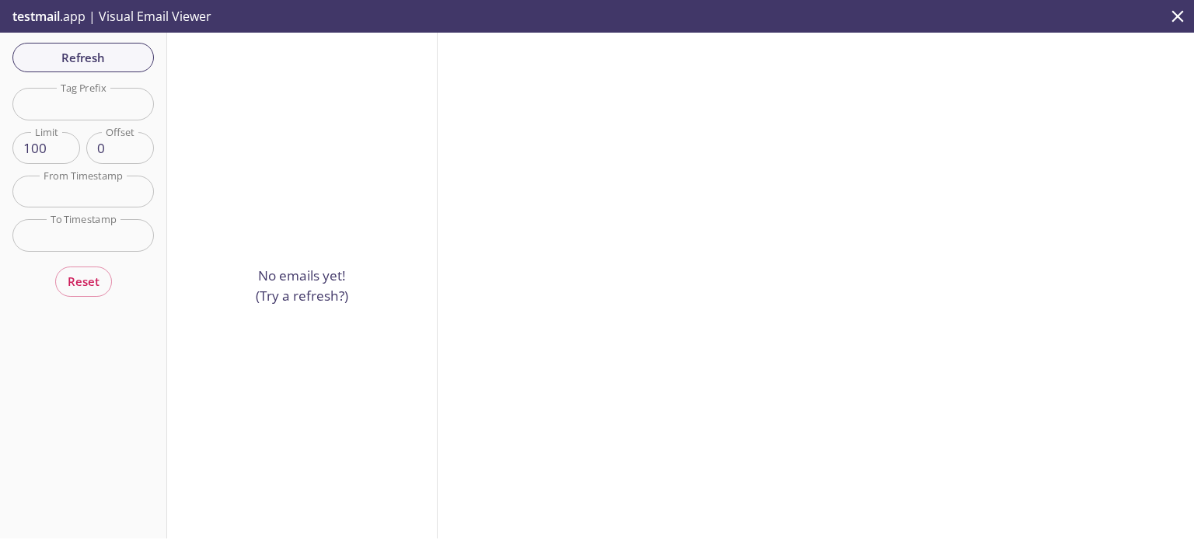
click at [61, 140] on input "100" at bounding box center [46, 148] width 68 height 32
click at [86, 54] on span "Refresh" at bounding box center [83, 57] width 117 height 20
click at [80, 57] on span "Refresh" at bounding box center [83, 57] width 117 height 20
click at [99, 58] on span "Refresh" at bounding box center [83, 57] width 117 height 20
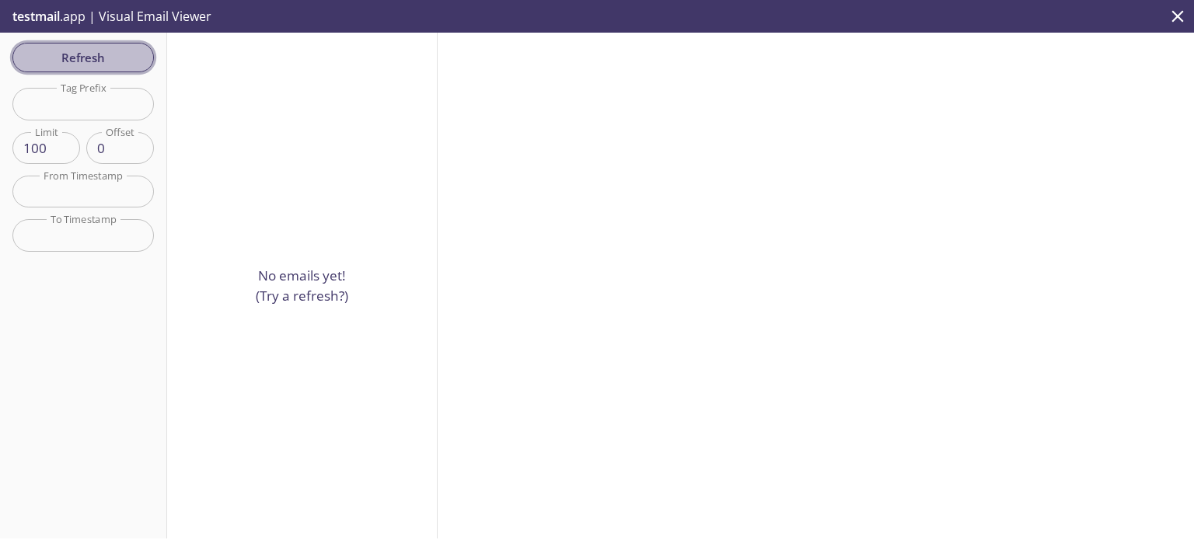
click at [99, 58] on span "Refresh" at bounding box center [83, 57] width 117 height 20
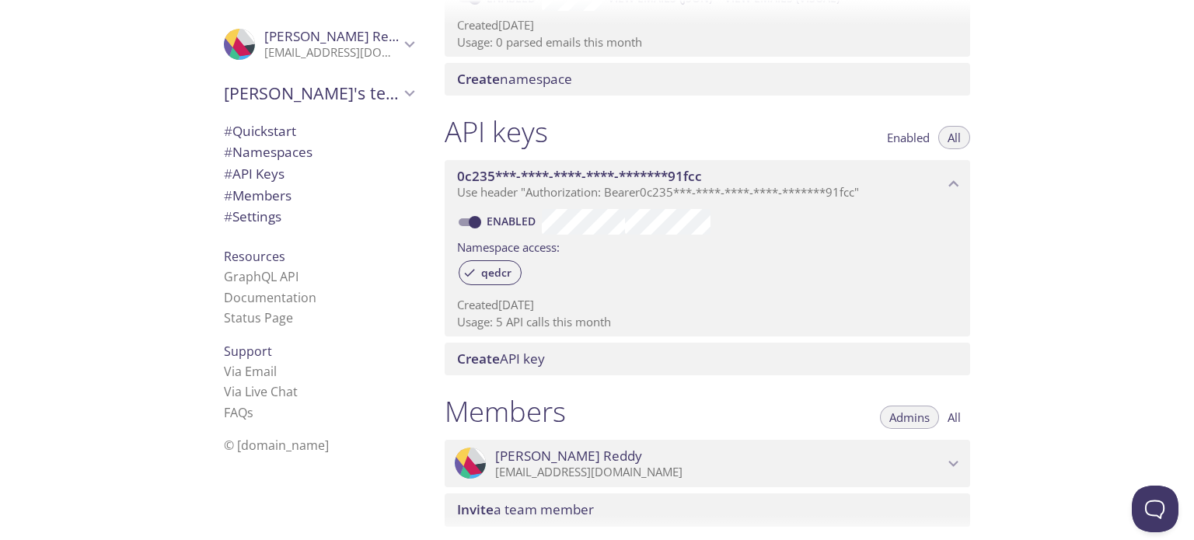
scroll to position [47, 0]
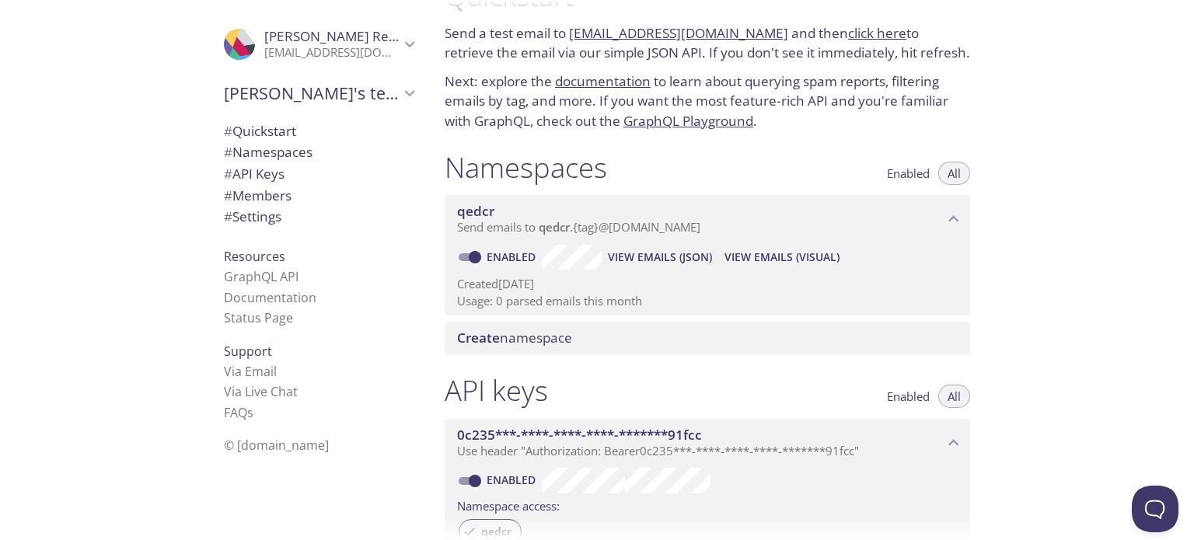
click at [704, 258] on span "View Emails (JSON)" at bounding box center [660, 257] width 104 height 19
click at [896, 159] on div "Enabled All" at bounding box center [924, 167] width 93 height 35
click at [897, 162] on button "Enabled" at bounding box center [908, 173] width 61 height 23
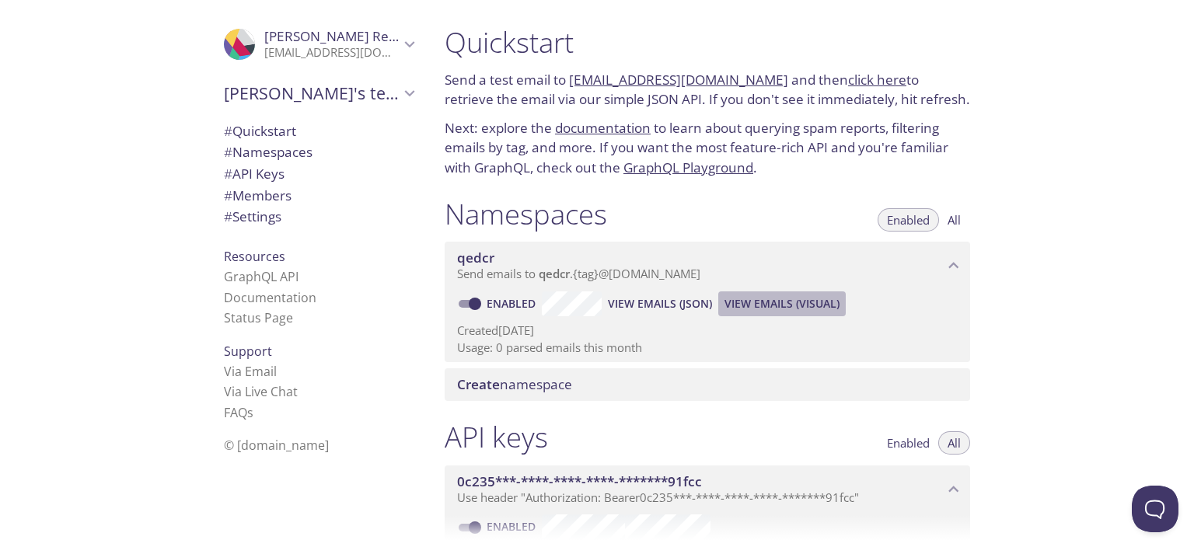
click at [813, 295] on span "View Emails (Visual)" at bounding box center [782, 304] width 115 height 19
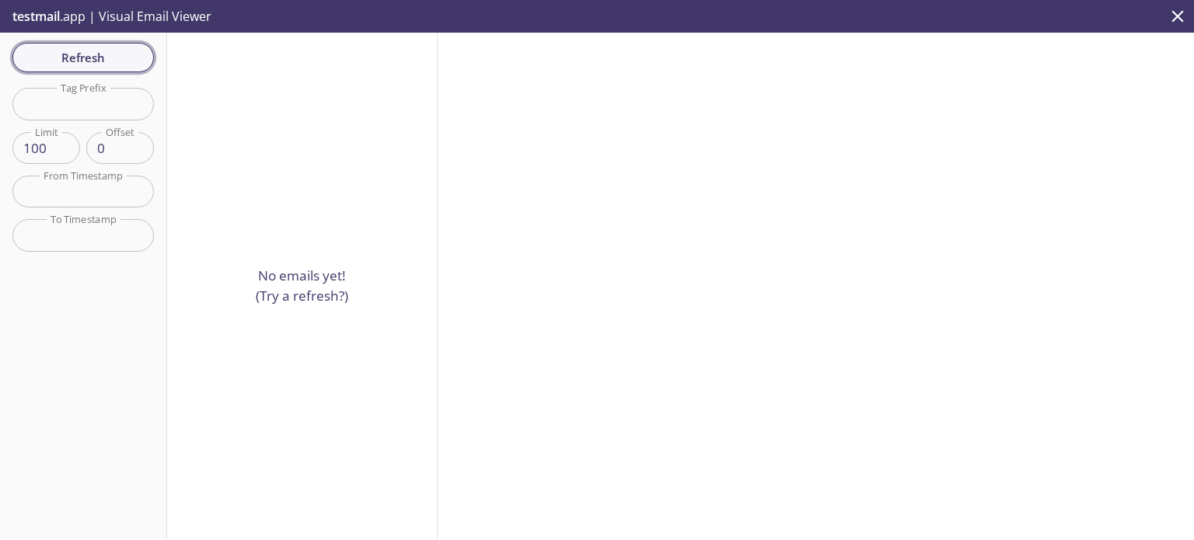
click at [93, 67] on span "Refresh" at bounding box center [83, 57] width 117 height 20
click at [93, 67] on div "Refresh Filters Tag Prefix Tag Prefix Limit 100 Limit Offset 0 Offset From Time…" at bounding box center [83, 286] width 167 height 506
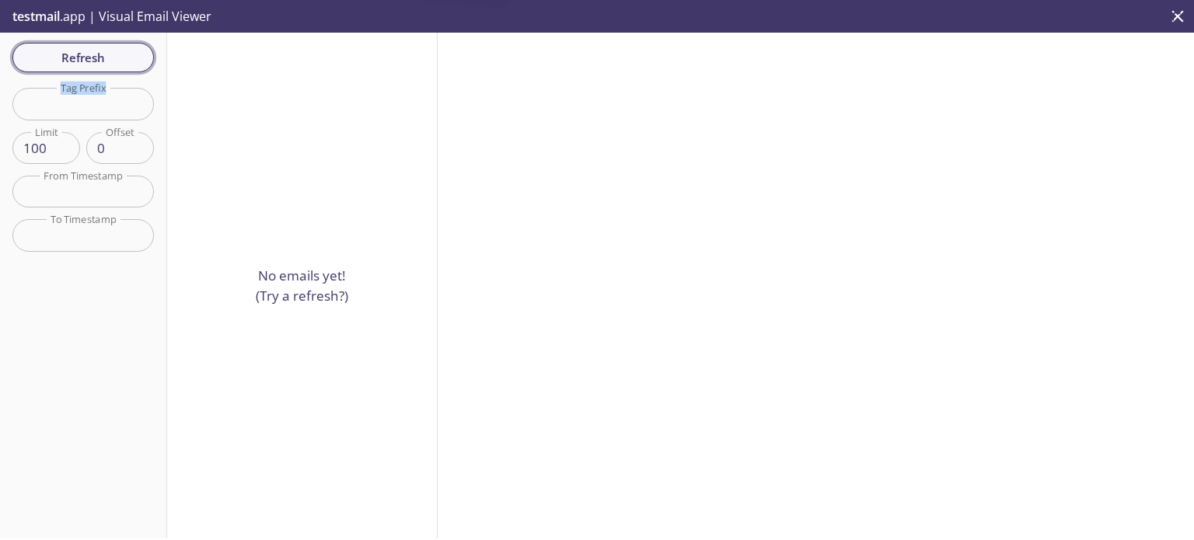
click at [93, 67] on span "Refresh" at bounding box center [83, 57] width 117 height 20
click at [93, 67] on div "Refresh Filters Tag Prefix Tag Prefix Limit 100 Limit Offset 0 Offset From Time…" at bounding box center [83, 286] width 167 height 506
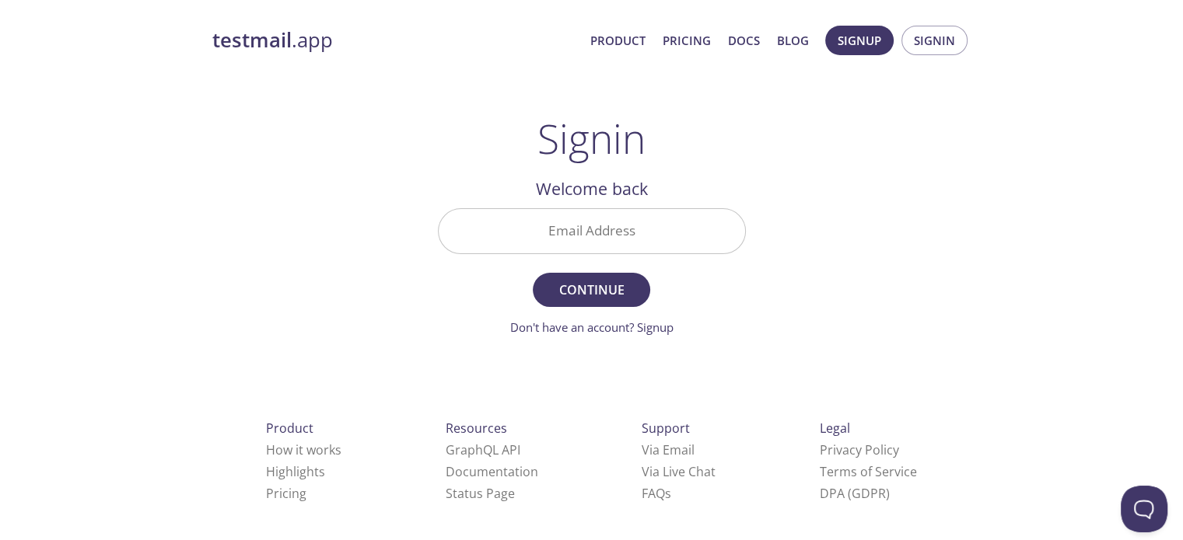
click at [641, 235] on input "Email Address" at bounding box center [592, 231] width 306 height 44
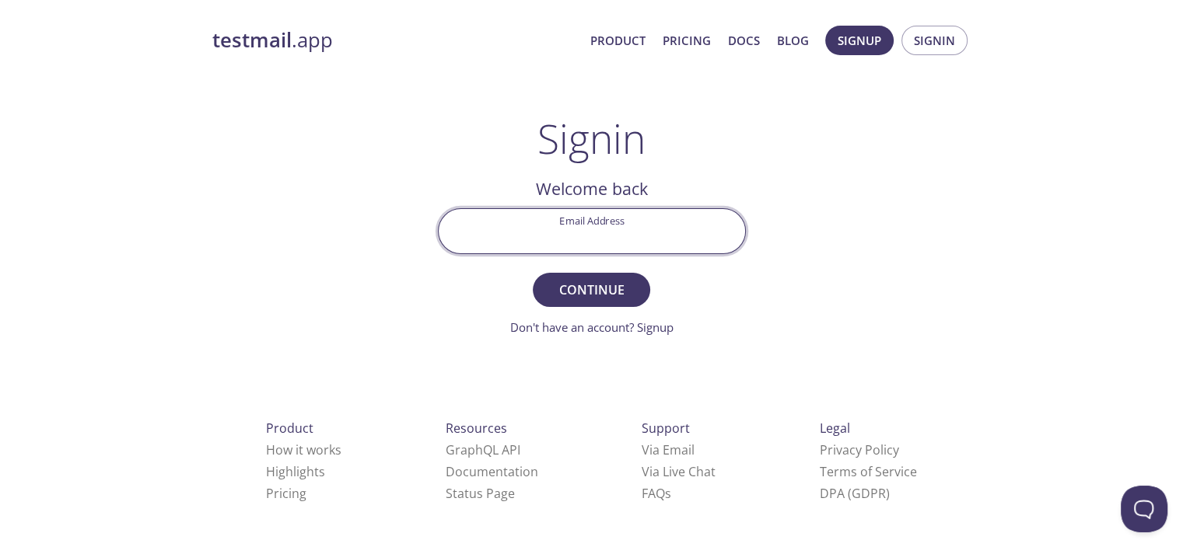
type input "[EMAIL_ADDRESS][DOMAIN_NAME]"
click at [601, 306] on button "Continue" at bounding box center [591, 290] width 117 height 34
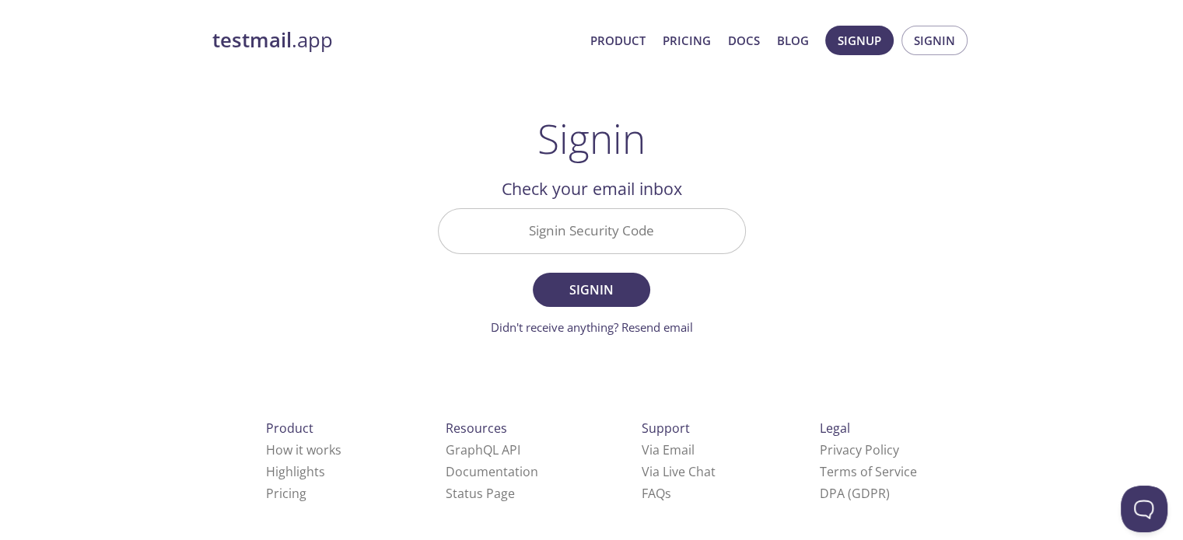
click at [610, 230] on input "Signin Security Code" at bounding box center [592, 231] width 306 height 44
click at [673, 249] on input "Signin Security Code" at bounding box center [592, 231] width 306 height 44
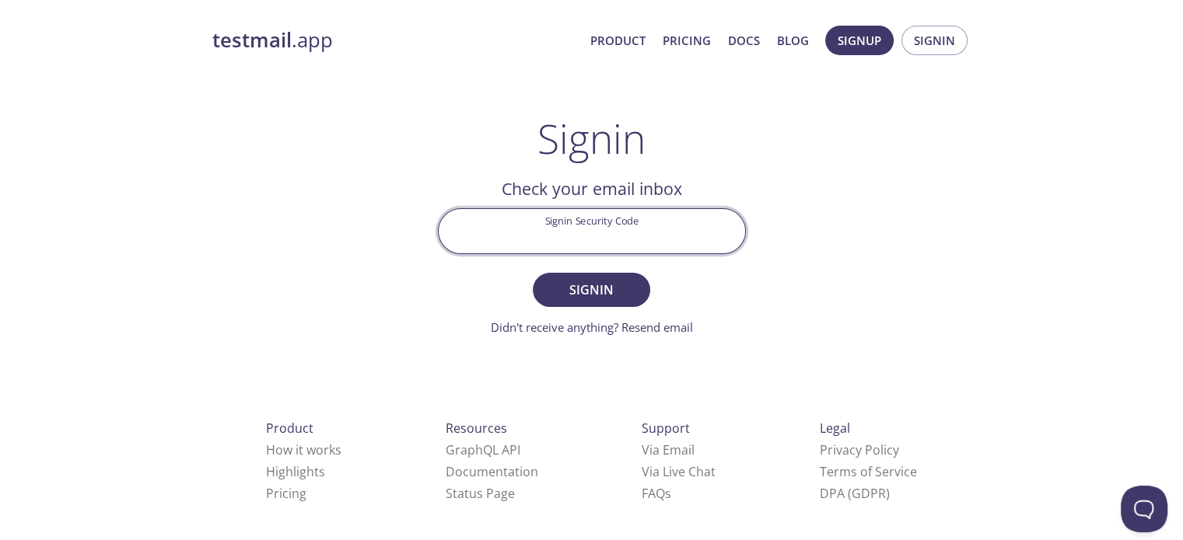
paste input "9QCWP8Z"
type input "9QCWP8Z"
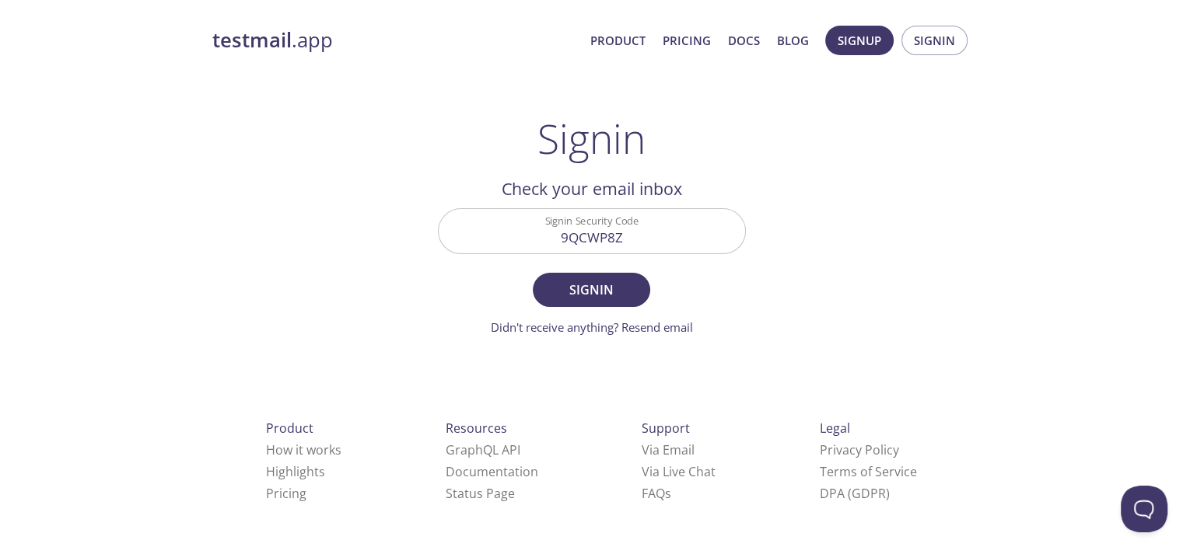
click at [625, 271] on form "Signin Security Code 9QCWP8Z Signin Didn't receive anything? Resend email" at bounding box center [592, 272] width 308 height 128
click at [625, 274] on button "Signin" at bounding box center [591, 290] width 117 height 34
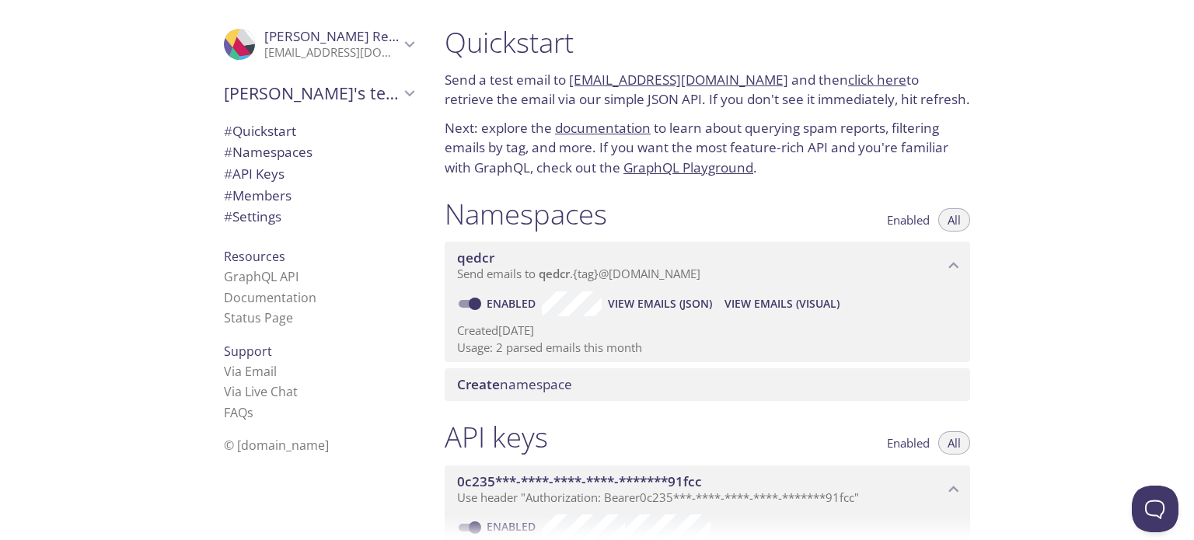
click at [857, 79] on link "click here" at bounding box center [877, 80] width 58 height 18
click at [789, 301] on span "View Emails (Visual)" at bounding box center [782, 304] width 115 height 19
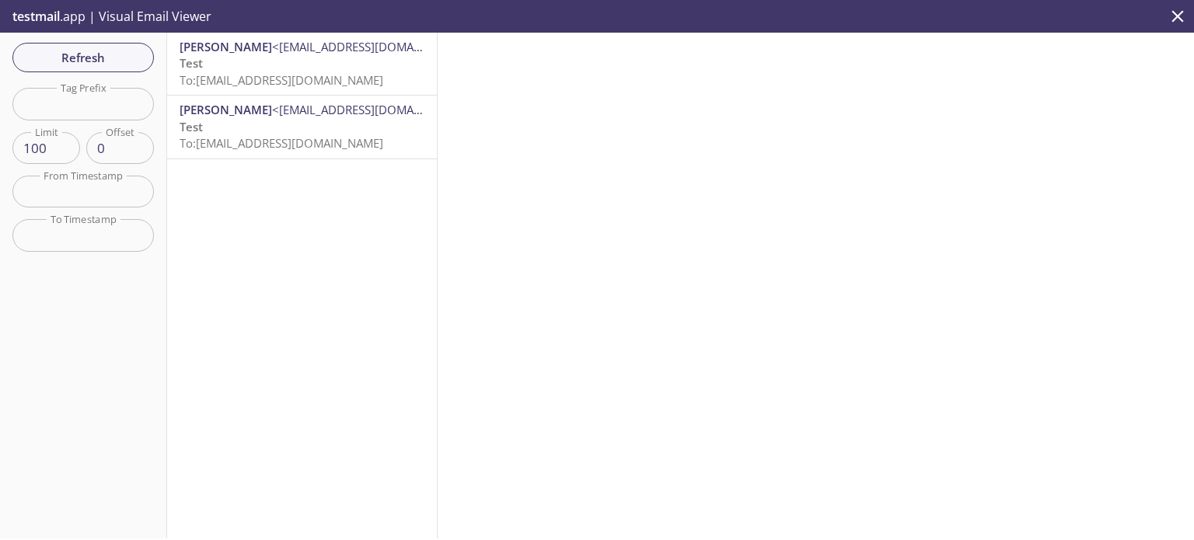
click at [261, 137] on span "To: [EMAIL_ADDRESS][DOMAIN_NAME]" at bounding box center [282, 143] width 204 height 16
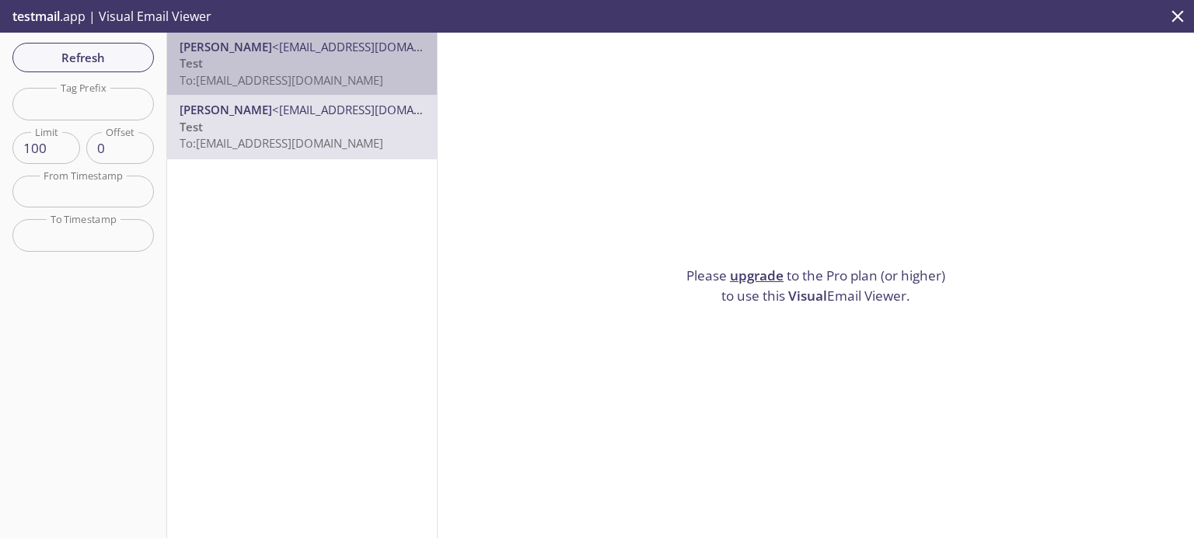
click at [302, 67] on p "Test To: [EMAIL_ADDRESS][DOMAIN_NAME]" at bounding box center [302, 71] width 245 height 33
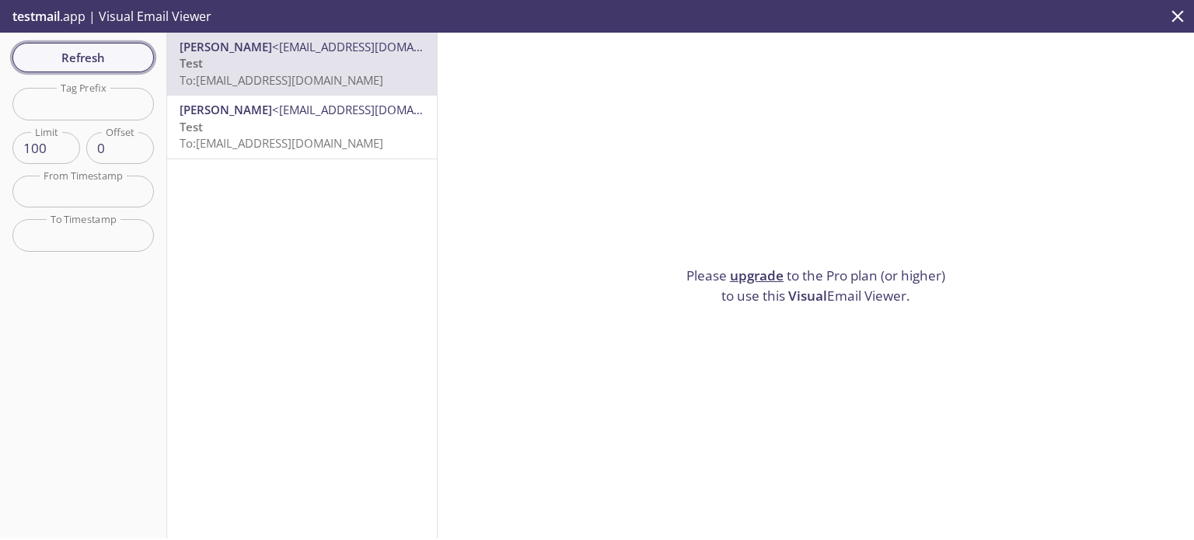
click at [87, 44] on button "Refresh" at bounding box center [83, 58] width 142 height 30
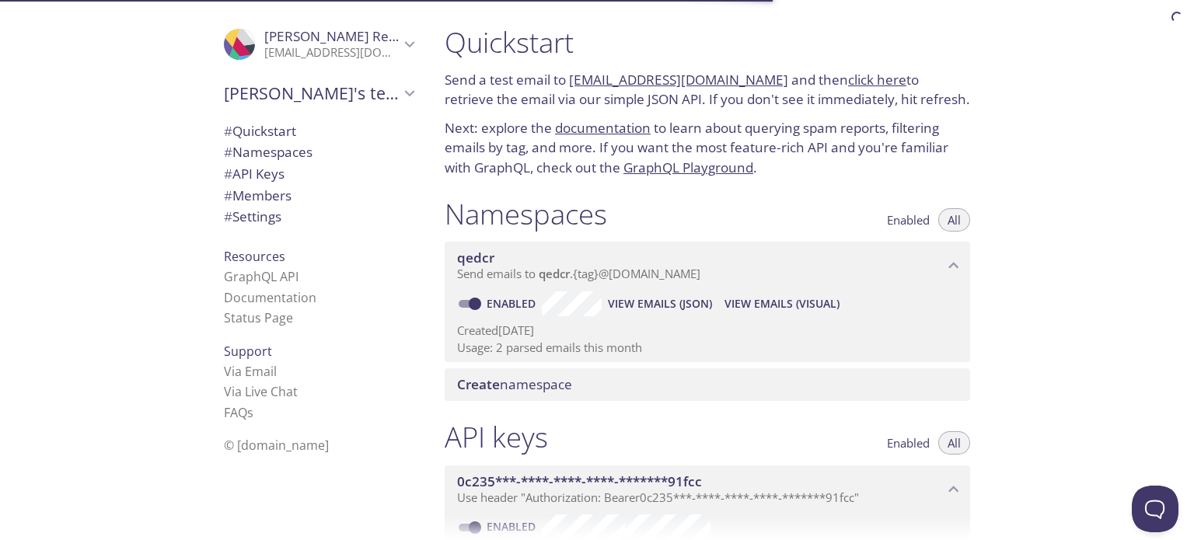
scroll to position [259, 0]
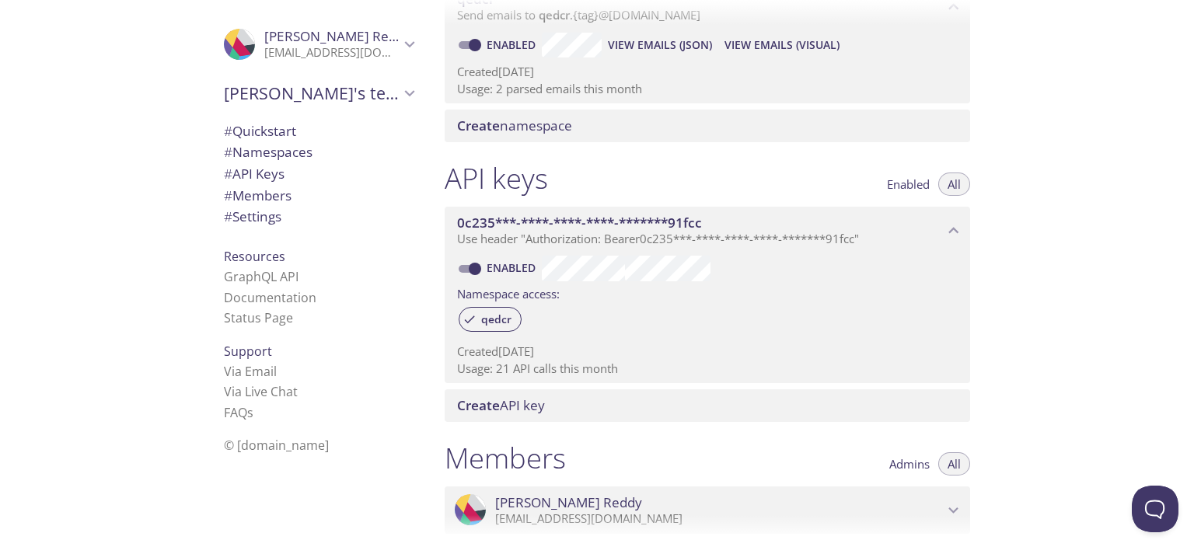
click at [654, 46] on span "View Emails (JSON)" at bounding box center [660, 45] width 104 height 19
click at [1083, 244] on div "Quickstart Send a test email to [EMAIL_ADDRESS][DOMAIN_NAME] and then click her…" at bounding box center [813, 270] width 762 height 540
